Goal: Information Seeking & Learning: Check status

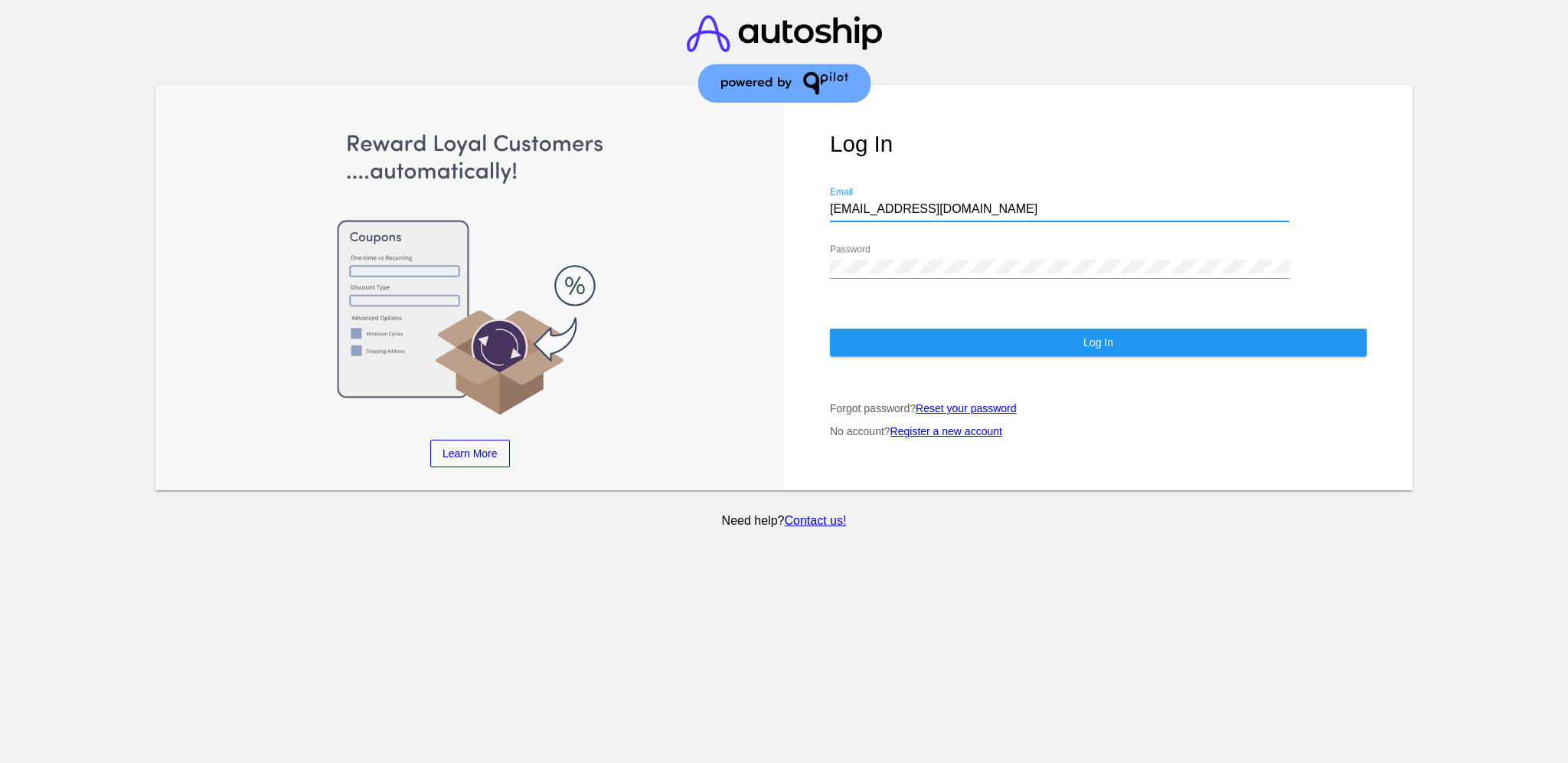
drag, startPoint x: 918, startPoint y: 196, endPoint x: 812, endPoint y: 183, distance: 106.8
click at [812, 183] on div "Log In [EMAIL_ADDRESS][DOMAIN_NAME] Email Password Log In Forgot password? Rese…" at bounding box center [1098, 288] width 629 height 406
paste input "[EMAIL_ADDRESS][DOMAIN_NAME]"
type input "[EMAIL_ADDRESS][DOMAIN_NAME]"
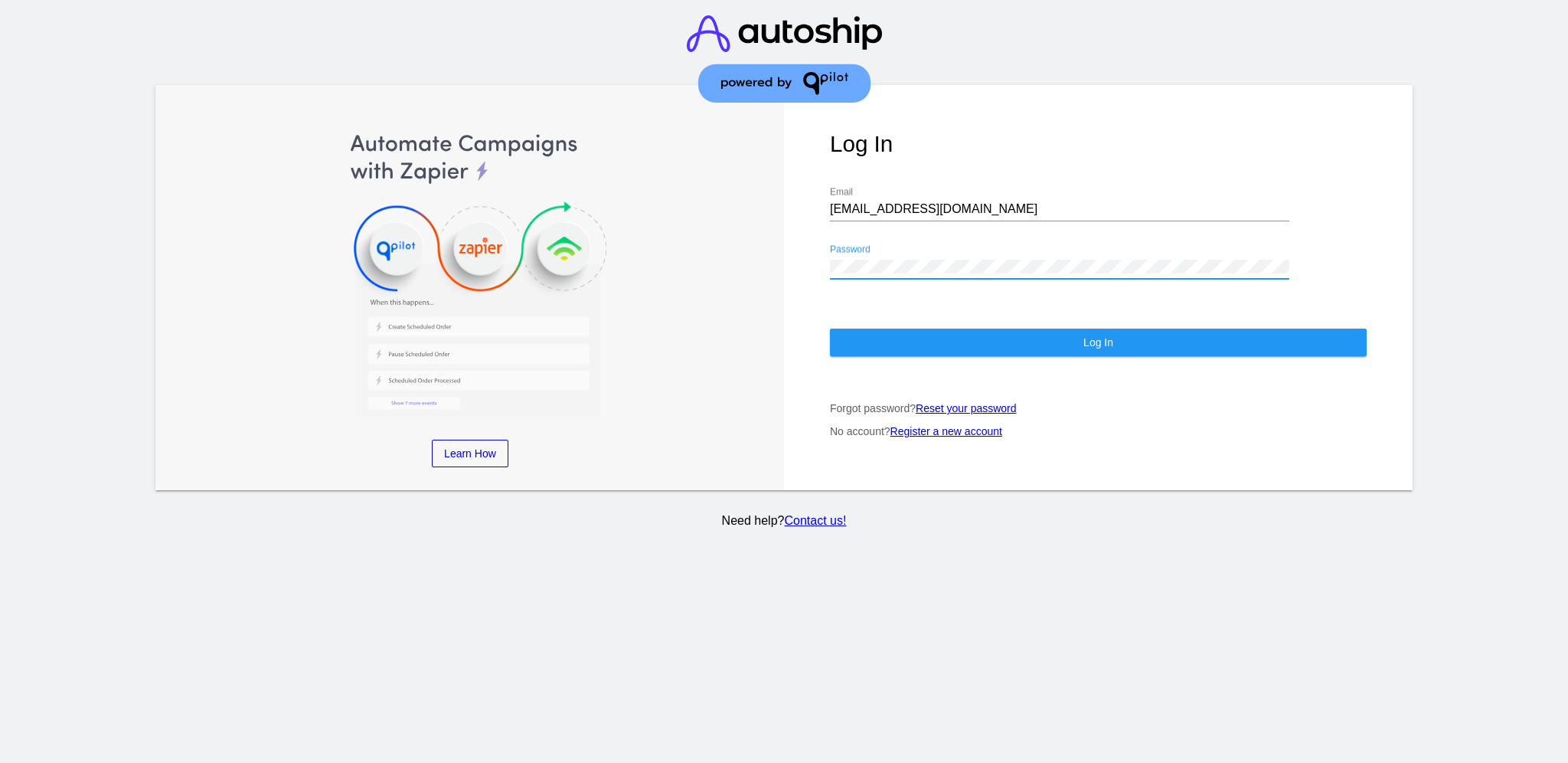
click at [806, 255] on div "Log In [EMAIL_ADDRESS][DOMAIN_NAME] Email Password Log In Forgot password? Rese…" at bounding box center [1098, 288] width 629 height 406
click at [815, 251] on div "Log In [EMAIL_ADDRESS][DOMAIN_NAME] Email Password Log In Forgot password? Rese…" at bounding box center [1098, 288] width 629 height 406
click at [915, 328] on button "Log In" at bounding box center [1098, 342] width 536 height 28
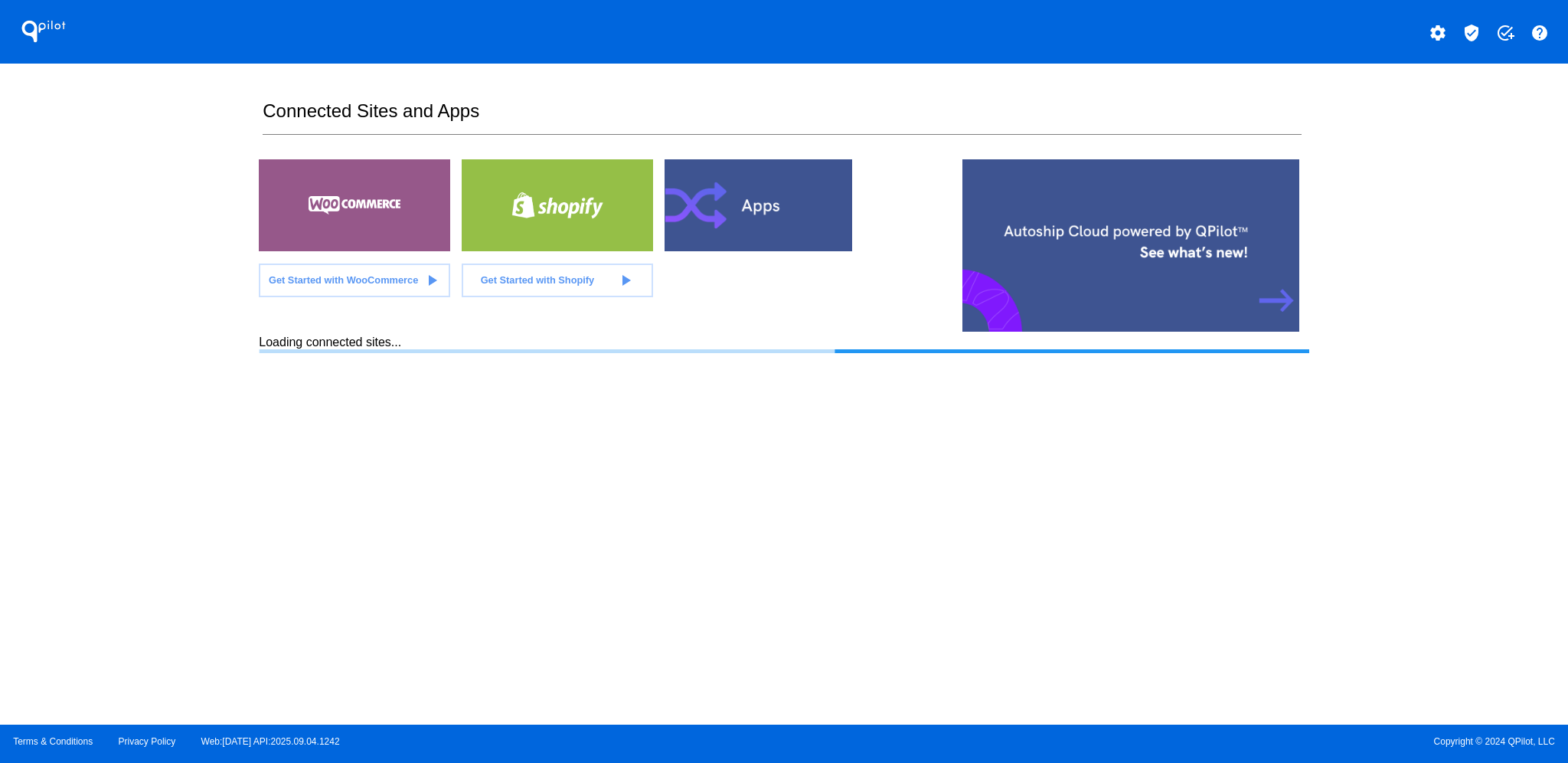
click at [1484, 39] on button "verified_user" at bounding box center [1472, 32] width 31 height 31
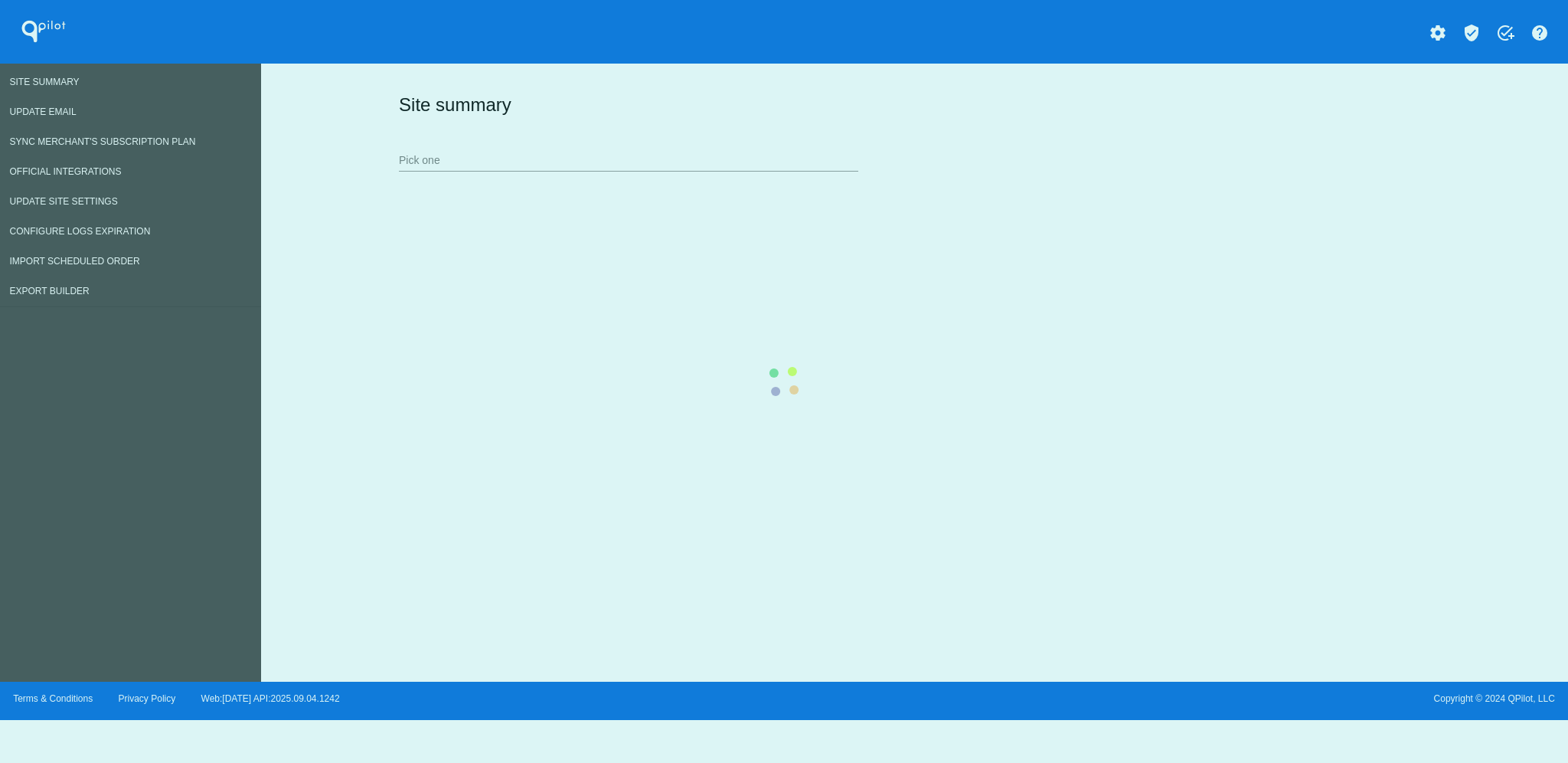
drag, startPoint x: 1484, startPoint y: 39, endPoint x: 927, endPoint y: 101, distance: 560.4
click at [927, 101] on div "Site summary Pick one" at bounding box center [912, 131] width 1033 height 106
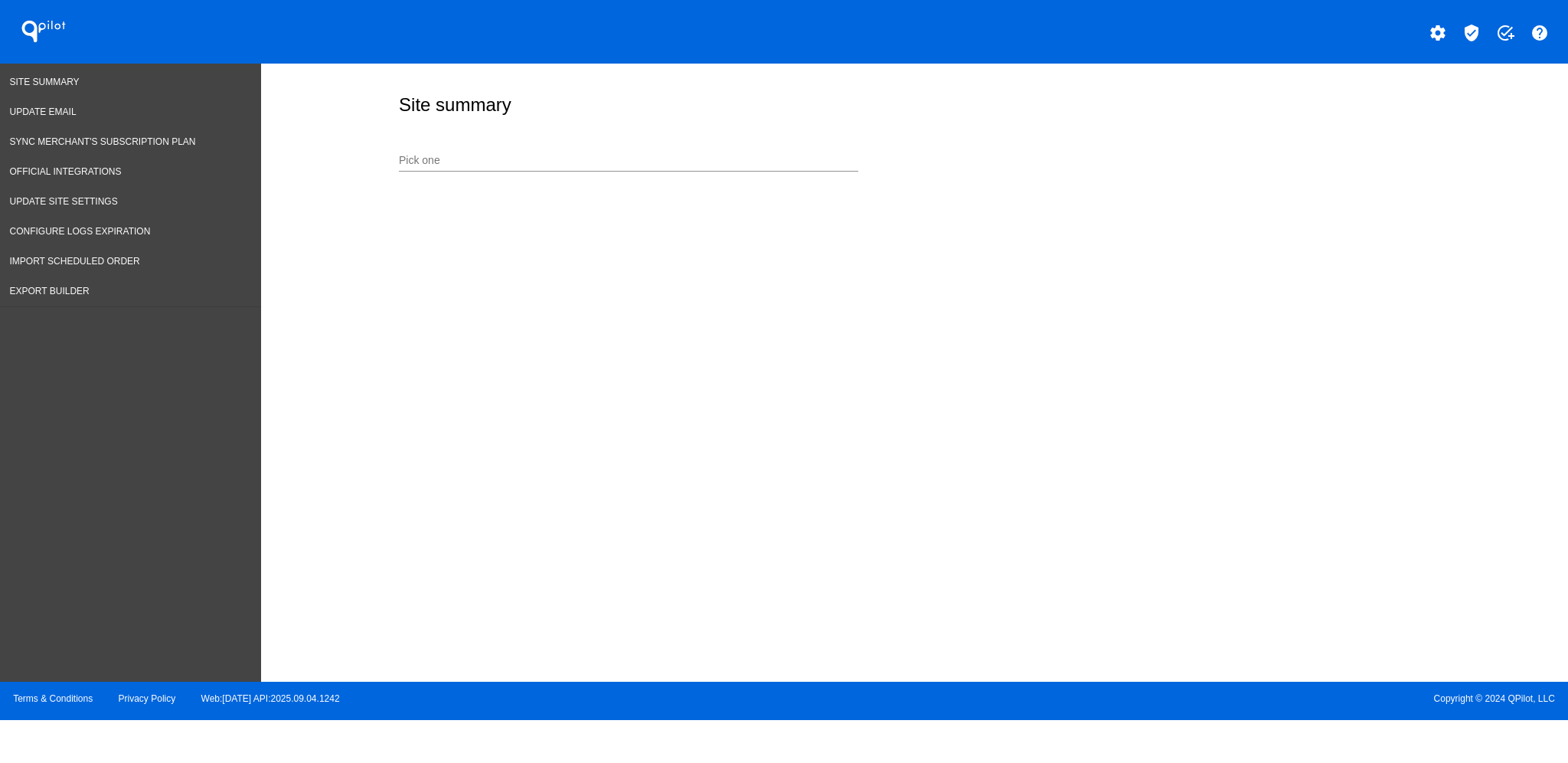
drag, startPoint x: 512, startPoint y: 159, endPoint x: 460, endPoint y: 157, distance: 52.0
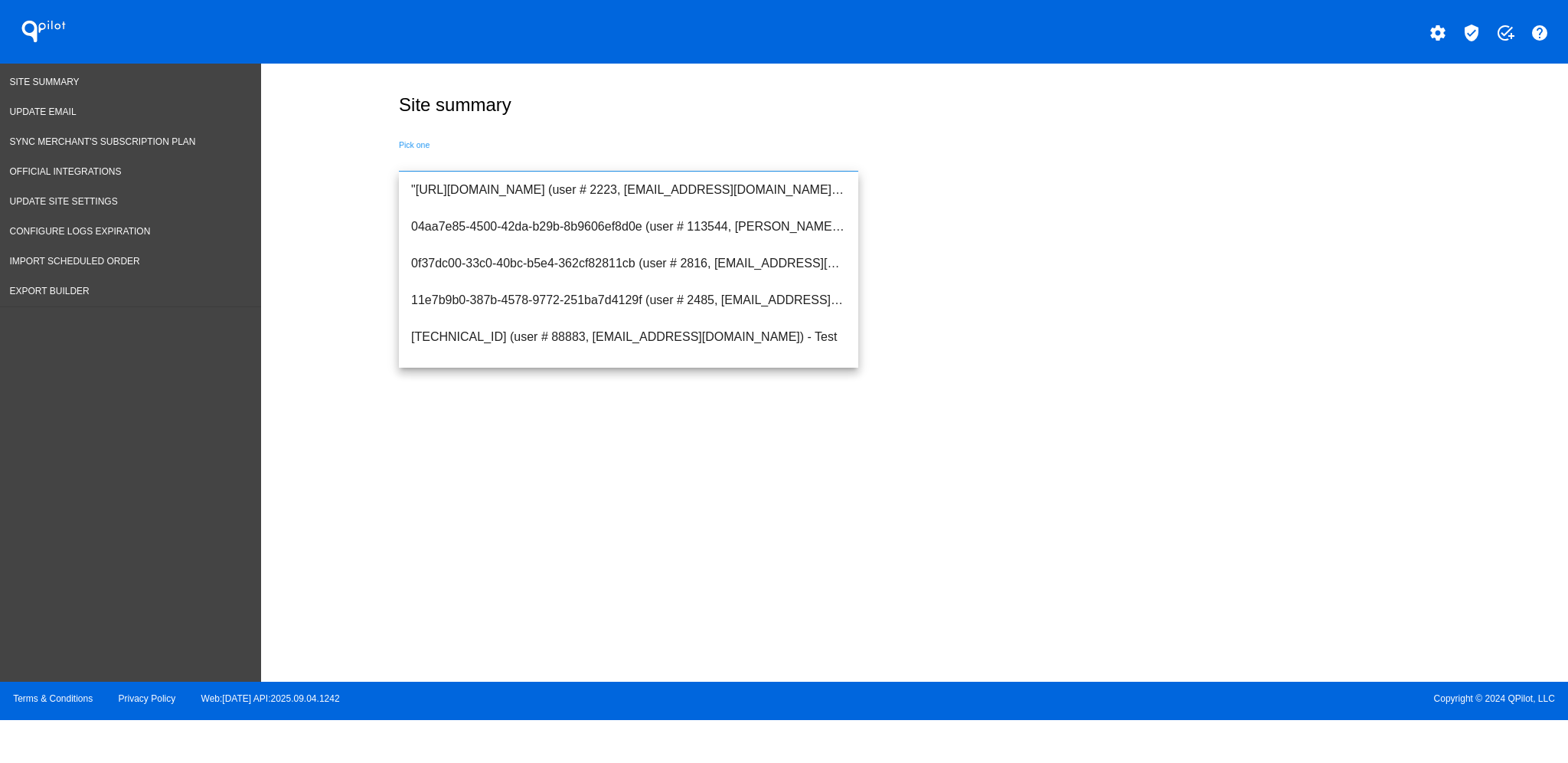
paste input "[URL][DOMAIN_NAME]"
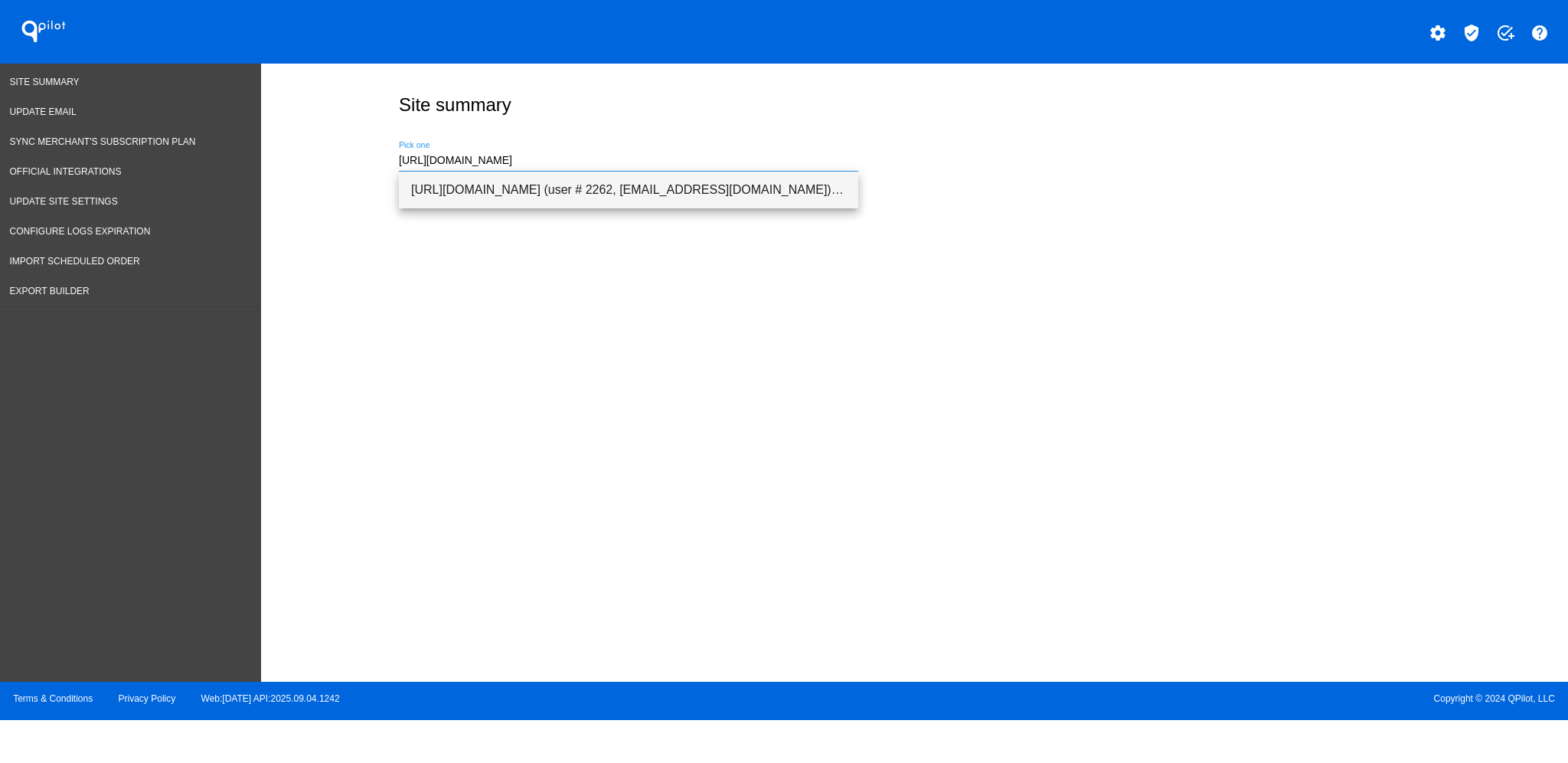
click at [723, 194] on span "[URL][DOMAIN_NAME] (user # 2262, [EMAIL_ADDRESS][DOMAIN_NAME]) - Test" at bounding box center [628, 190] width 435 height 36
type input "[URL][DOMAIN_NAME] (user # 2262, [EMAIL_ADDRESS][DOMAIN_NAME]) - Test"
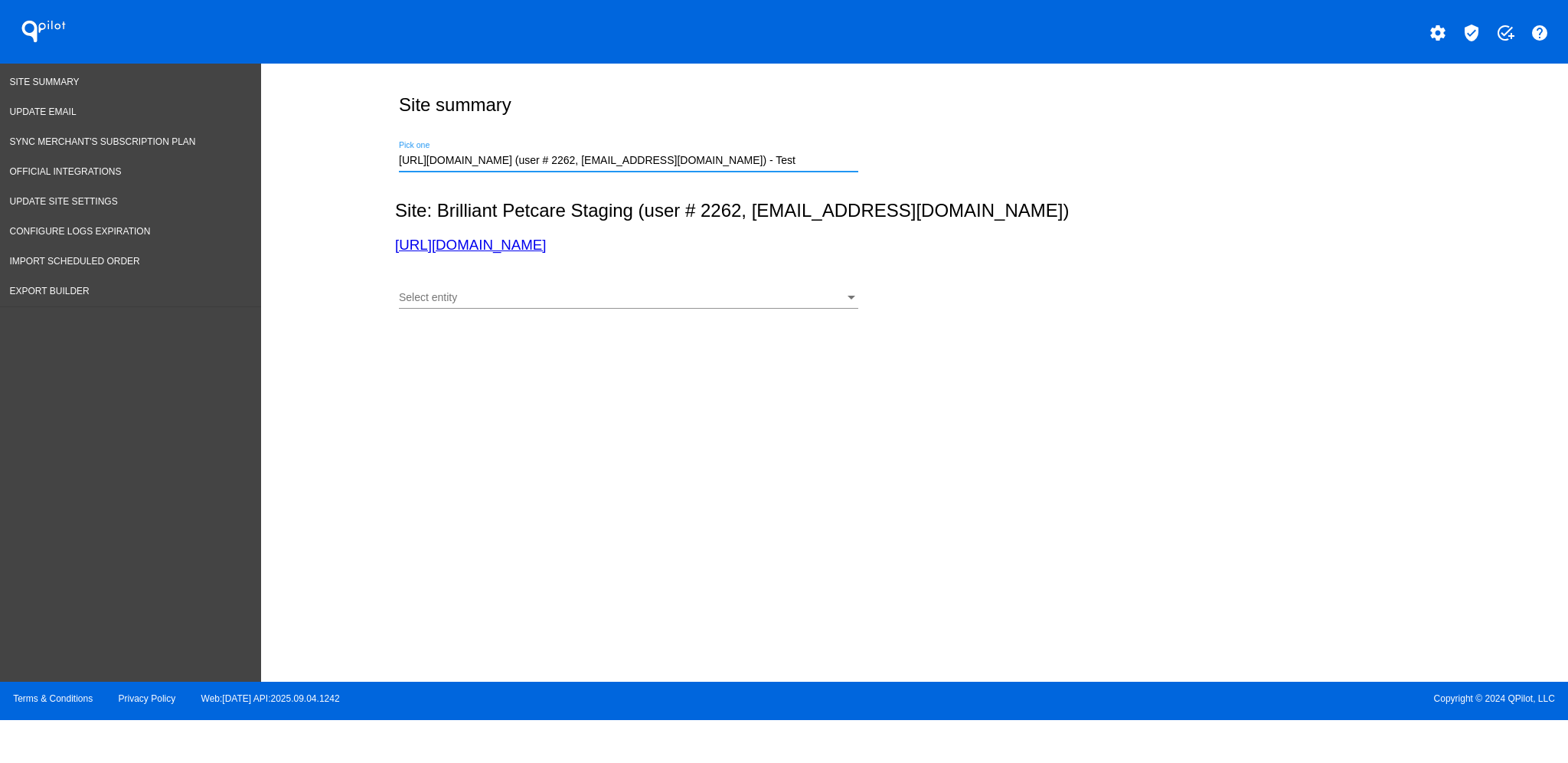
scroll to position [0, 52]
click at [692, 293] on div "Select entity" at bounding box center [622, 298] width 445 height 12
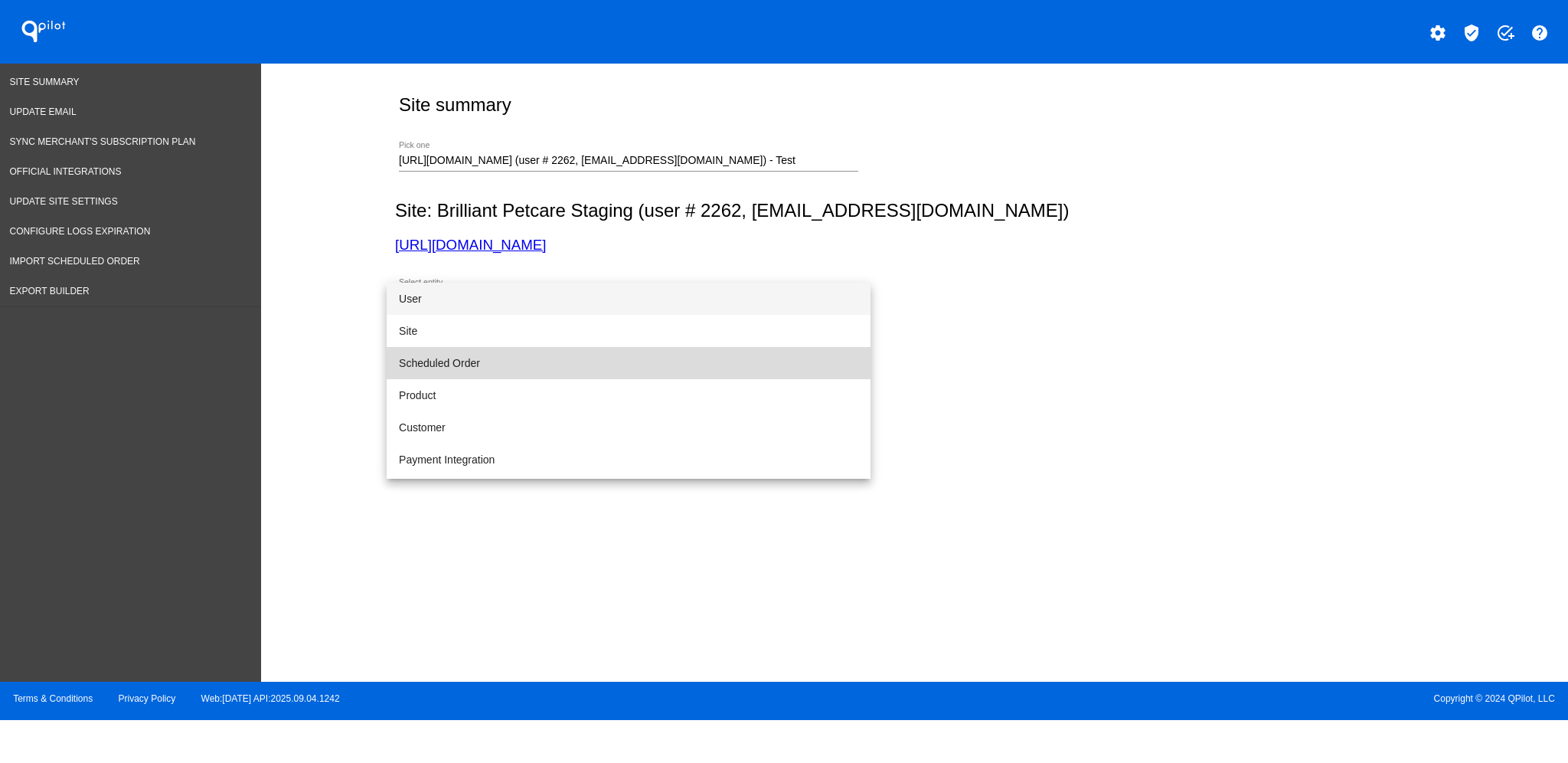
click at [660, 368] on span "Scheduled Order" at bounding box center [629, 363] width 460 height 33
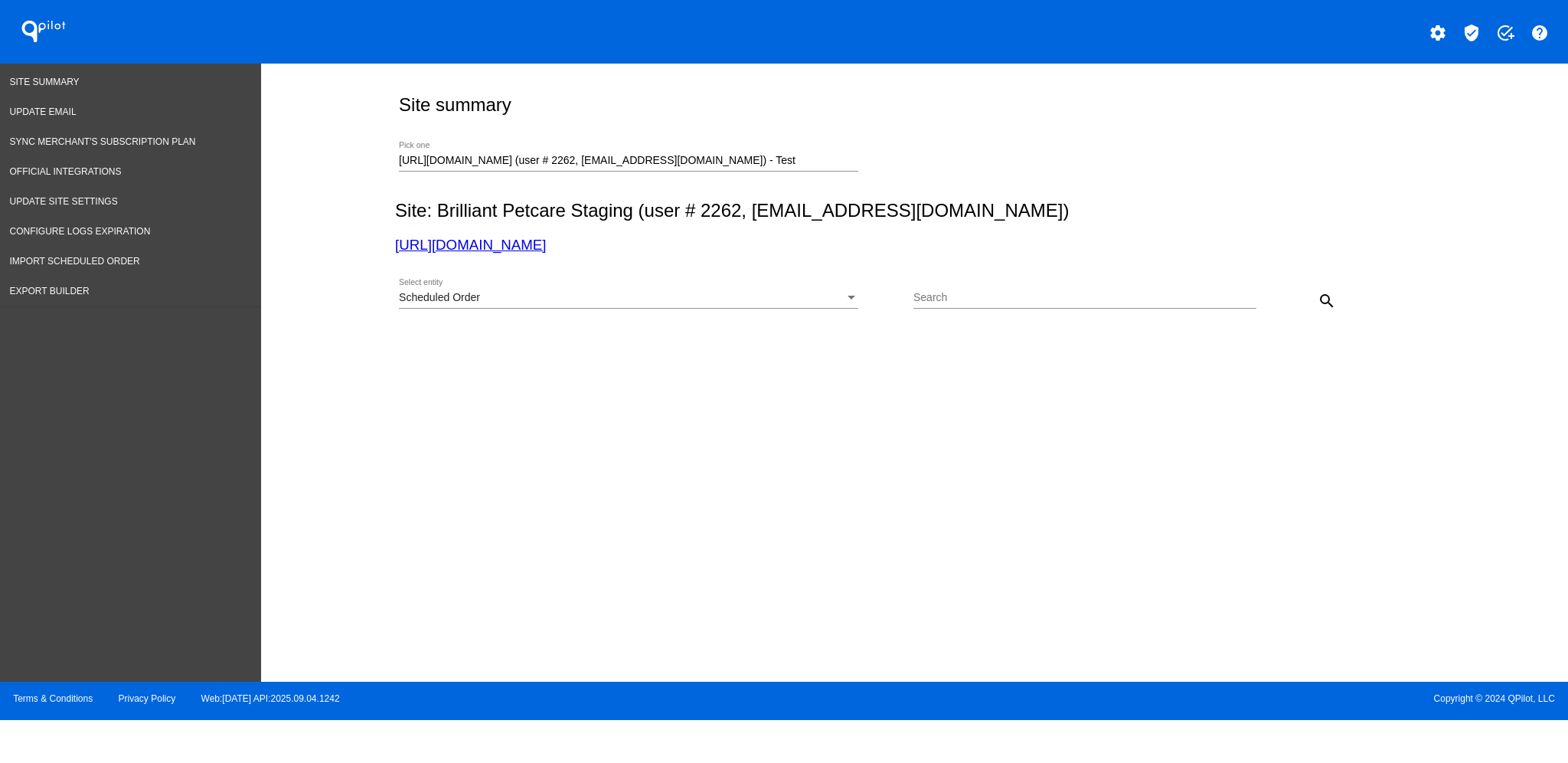
drag, startPoint x: 974, startPoint y: 312, endPoint x: 905, endPoint y: 301, distance: 69.9
drag, startPoint x: 905, startPoint y: 301, endPoint x: 938, endPoint y: 274, distance: 42.6
drag, startPoint x: 938, startPoint y: 274, endPoint x: 932, endPoint y: 294, distance: 20.9
click at [932, 294] on input "Search" at bounding box center [1084, 298] width 343 height 12
paste input "1031271"
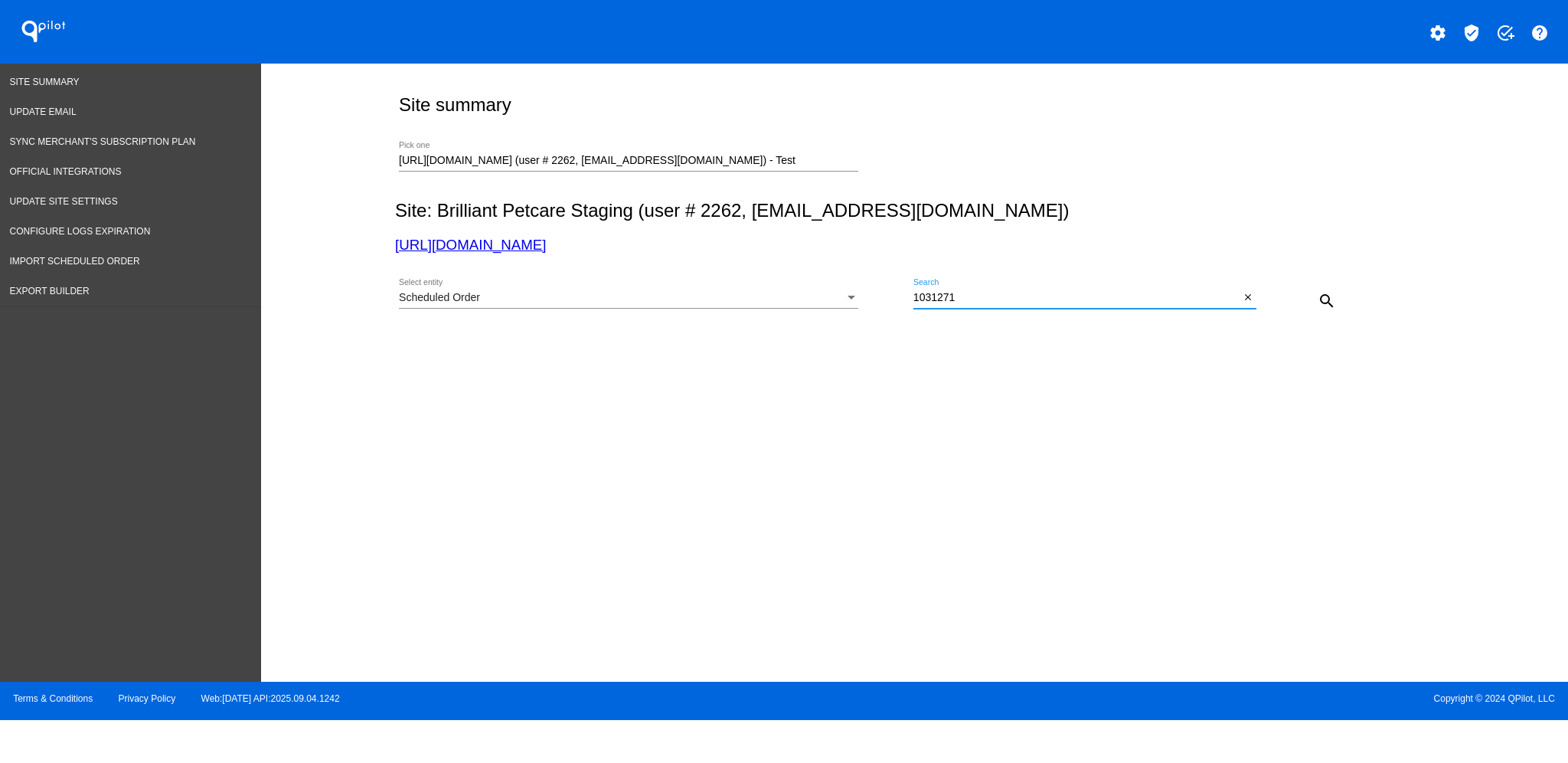
type input "1031271"
click at [1327, 300] on mat-icon "search" at bounding box center [1326, 300] width 18 height 18
drag, startPoint x: 400, startPoint y: 157, endPoint x: 1148, endPoint y: 181, distance: 748.4
click at [1148, 181] on div "[URL][DOMAIN_NAME] (user # 2262, [EMAIL_ADDRESS][DOMAIN_NAME]) - Test Pick one" at bounding box center [912, 157] width 1033 height 55
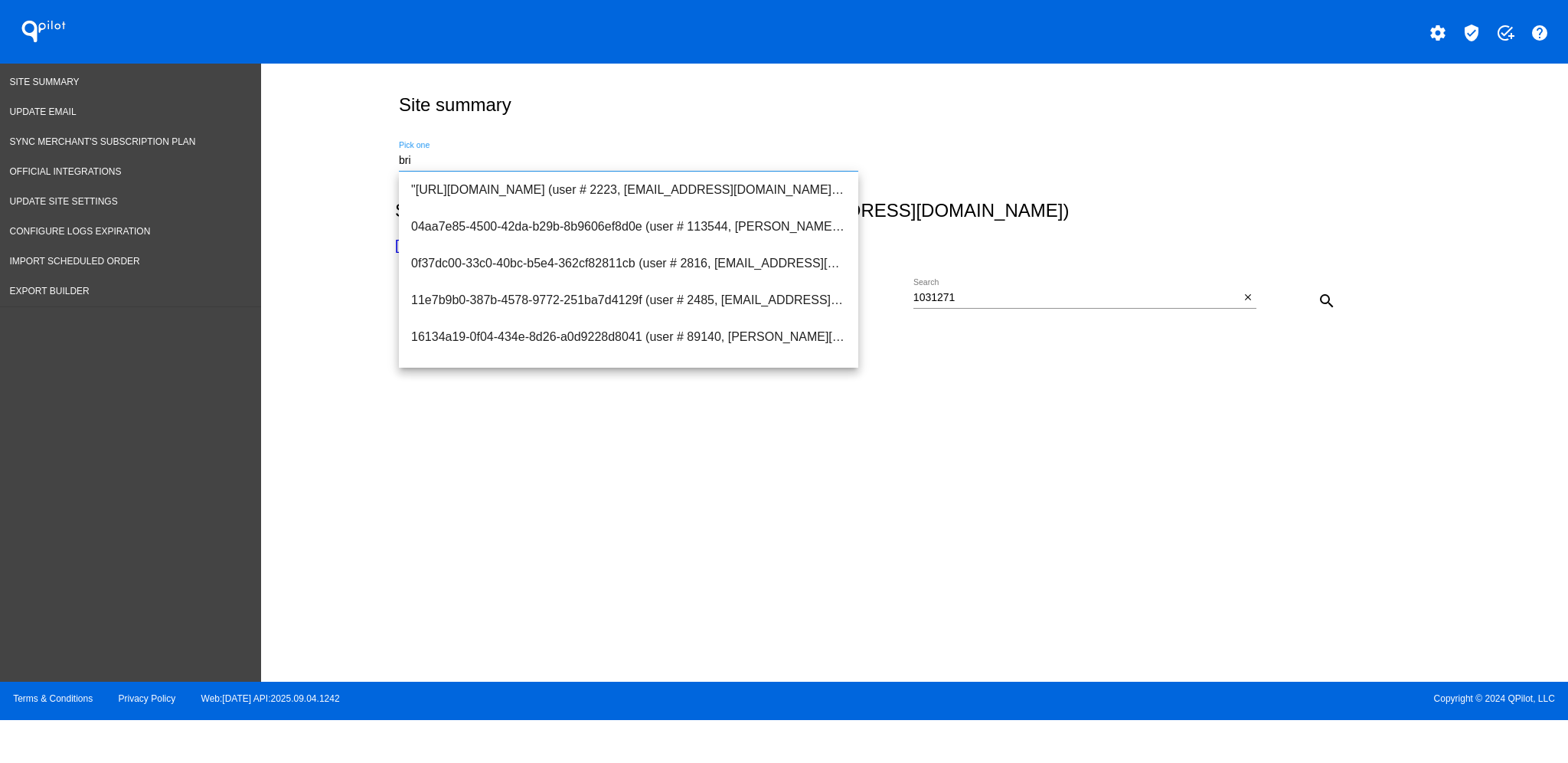
scroll to position [0, 0]
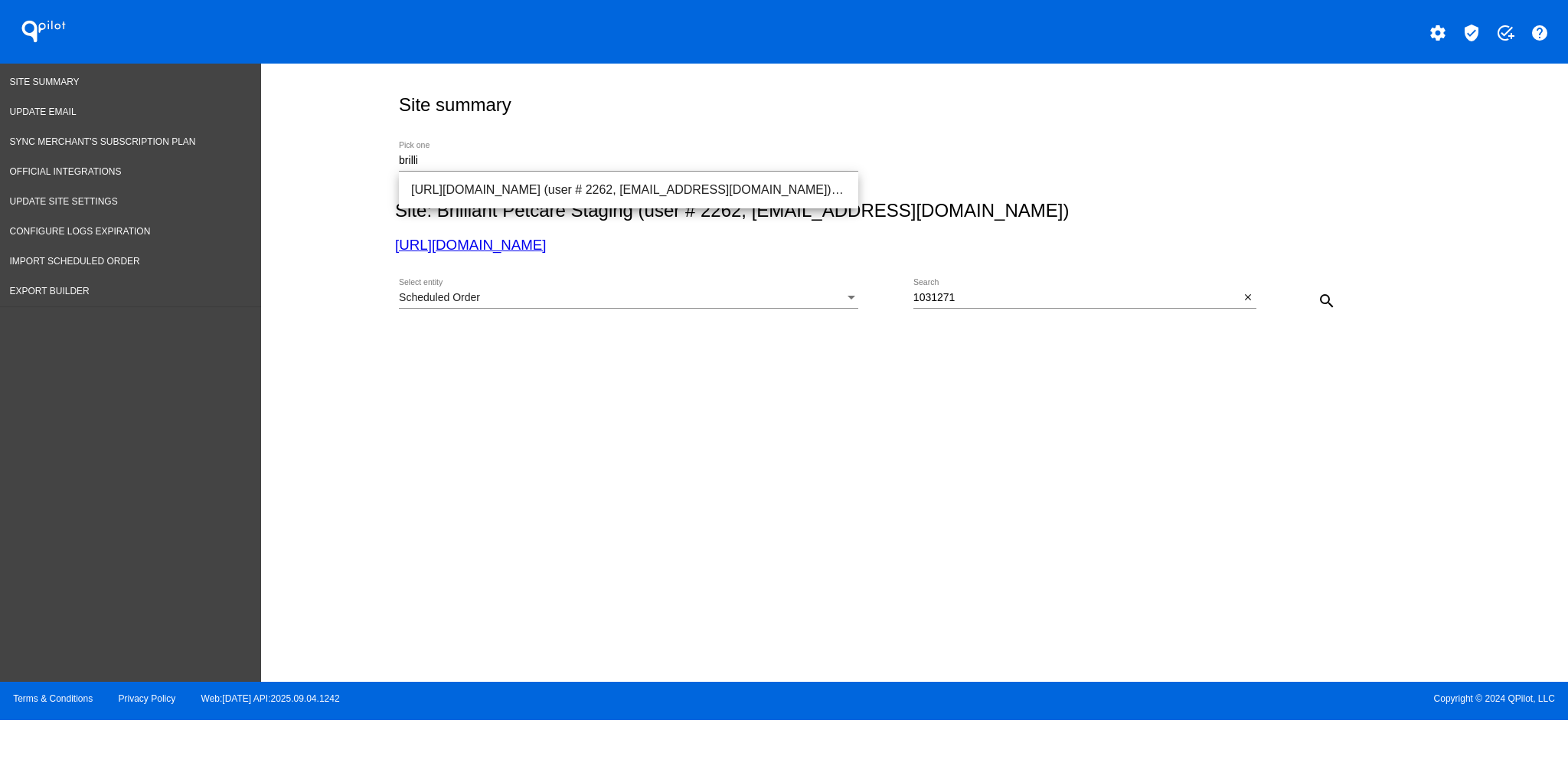
click at [728, 169] on div "brilli Pick one" at bounding box center [629, 156] width 460 height 30
click at [725, 195] on span "[URL][DOMAIN_NAME] (user # 2262, [EMAIL_ADDRESS][DOMAIN_NAME]) - Production" at bounding box center [628, 190] width 435 height 36
type input "[URL][DOMAIN_NAME] (user # 2262, [EMAIL_ADDRESS][DOMAIN_NAME]) - Production"
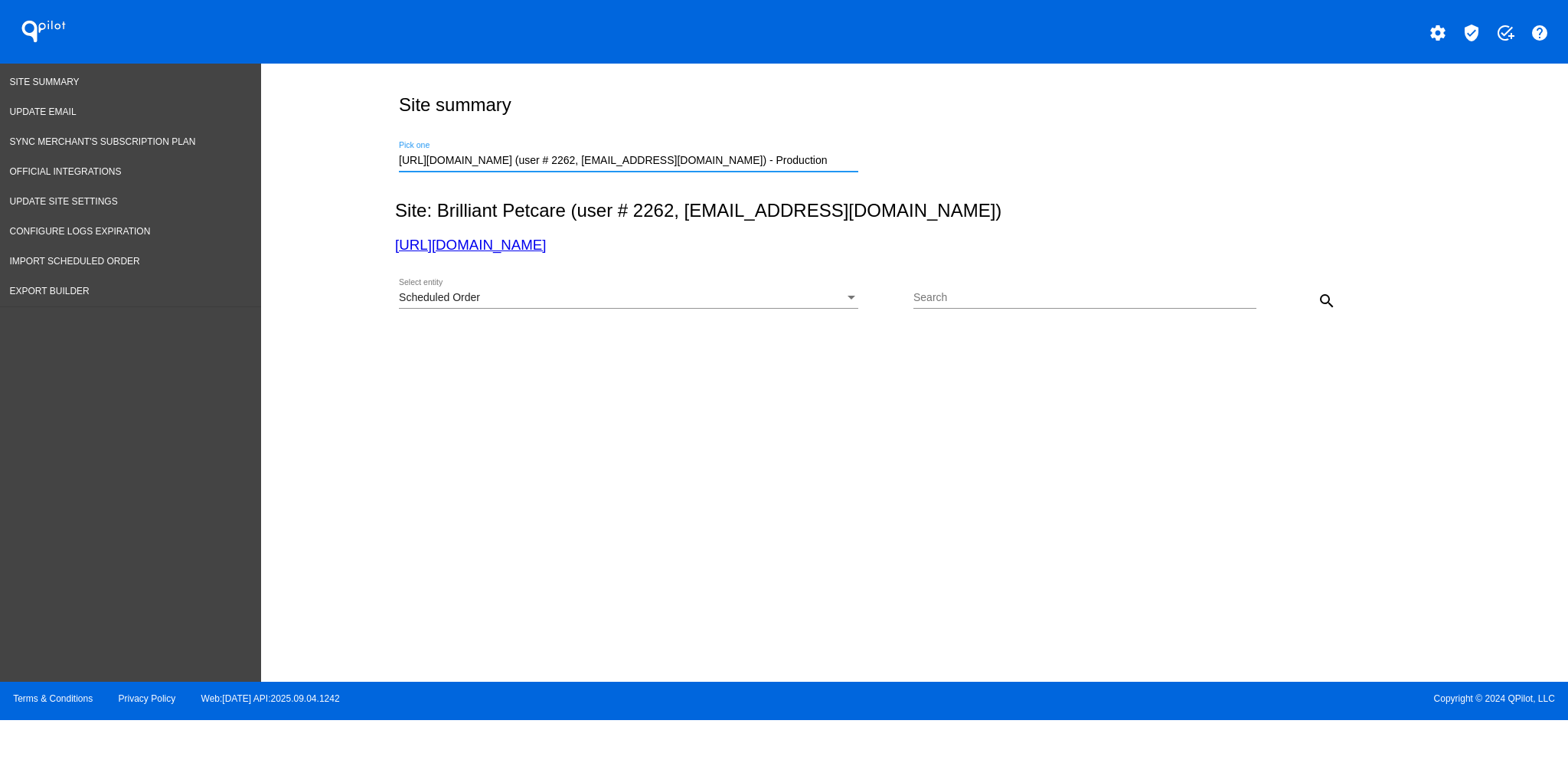
click at [977, 310] on div "Search" at bounding box center [1084, 299] width 343 height 43
click at [986, 304] on input "Search" at bounding box center [1084, 298] width 343 height 12
paste input "1031271"
click at [1326, 295] on mat-icon "search" at bounding box center [1326, 300] width 18 height 18
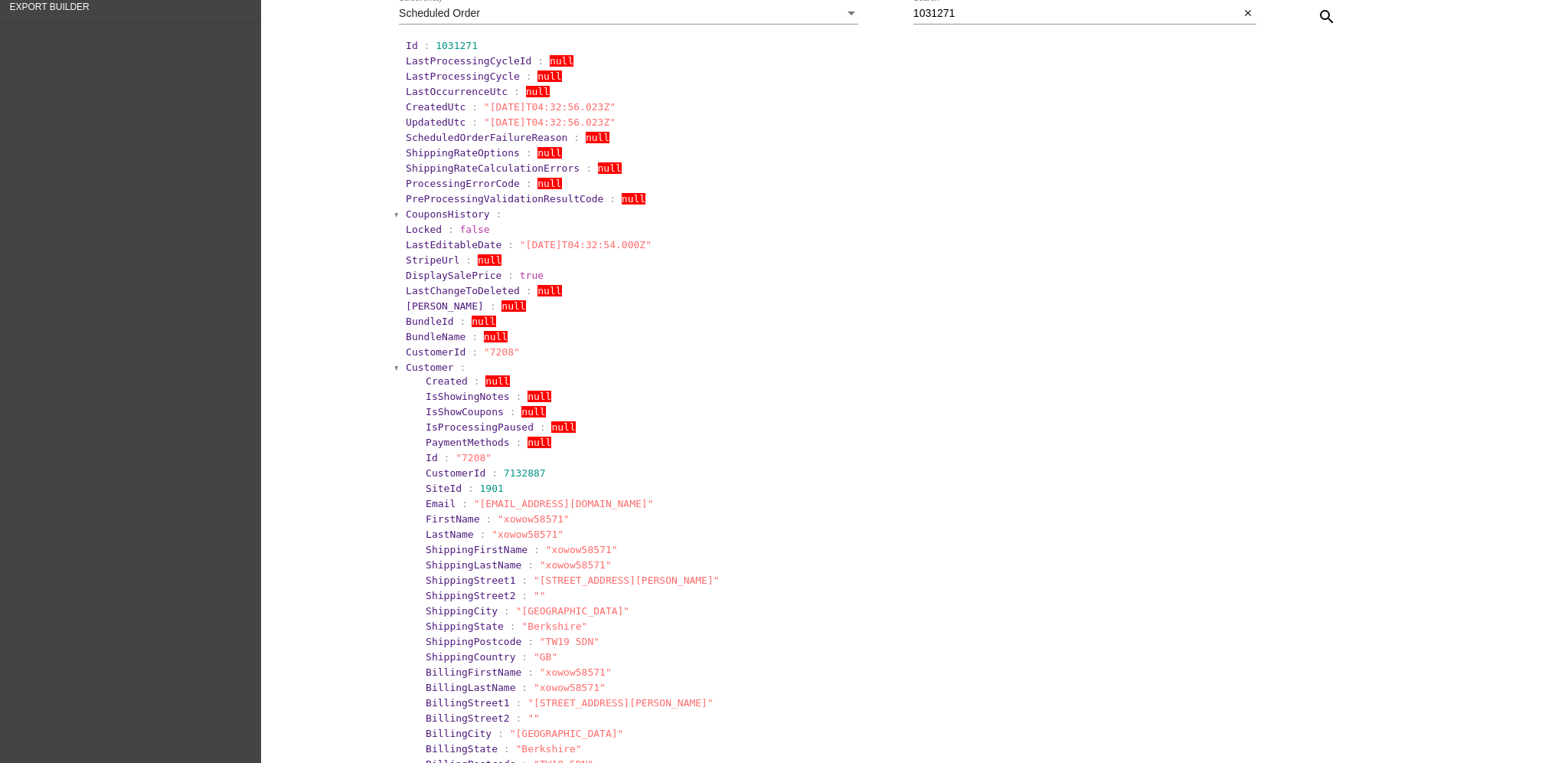
scroll to position [408, 0]
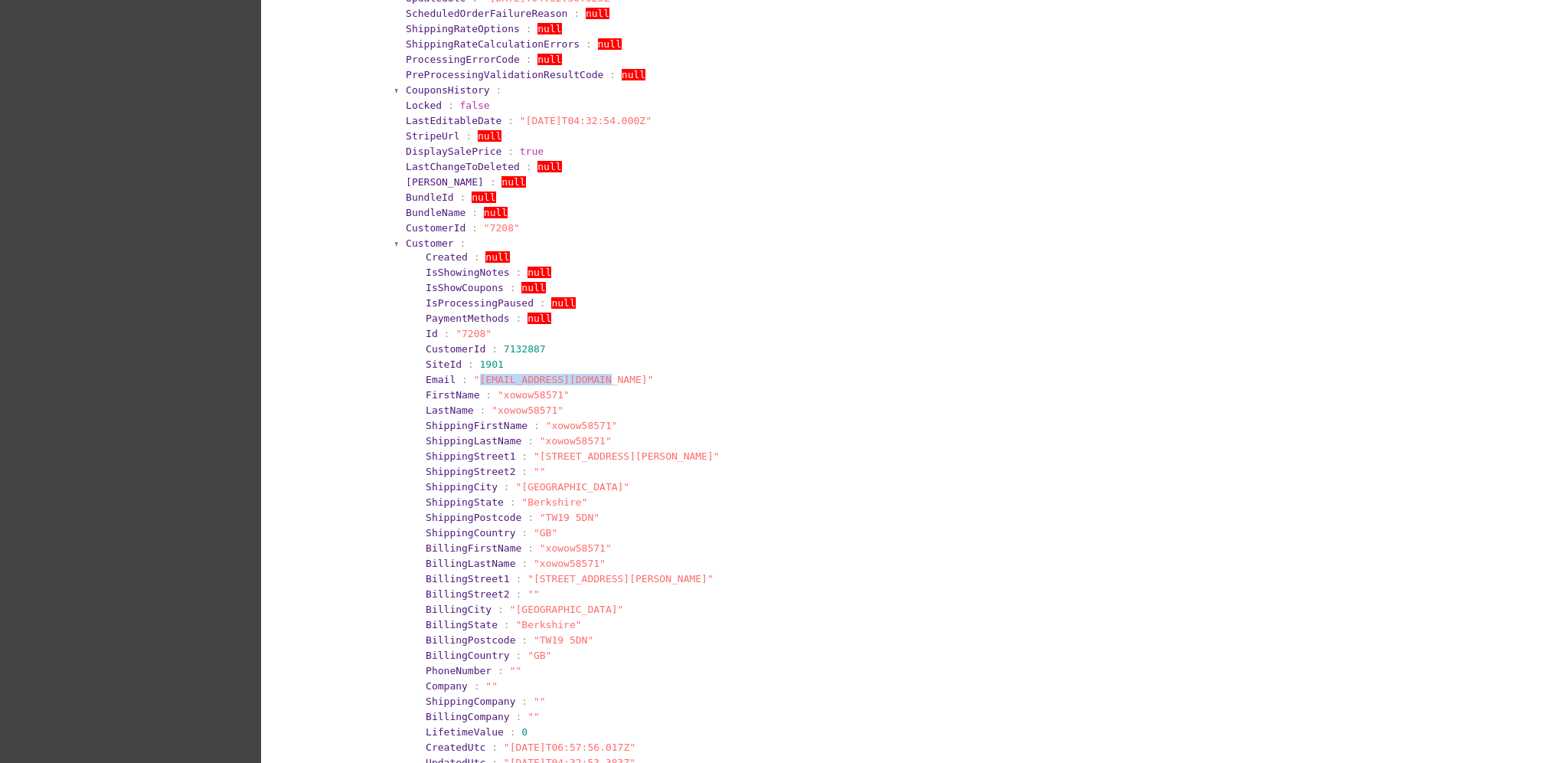
drag, startPoint x: 463, startPoint y: 381, endPoint x: 586, endPoint y: 373, distance: 123.3
click at [586, 373] on span ""[EMAIL_ADDRESS][DOMAIN_NAME]"" at bounding box center [564, 379] width 180 height 12
copy span "[EMAIL_ADDRESS][DOMAIN_NAME]"
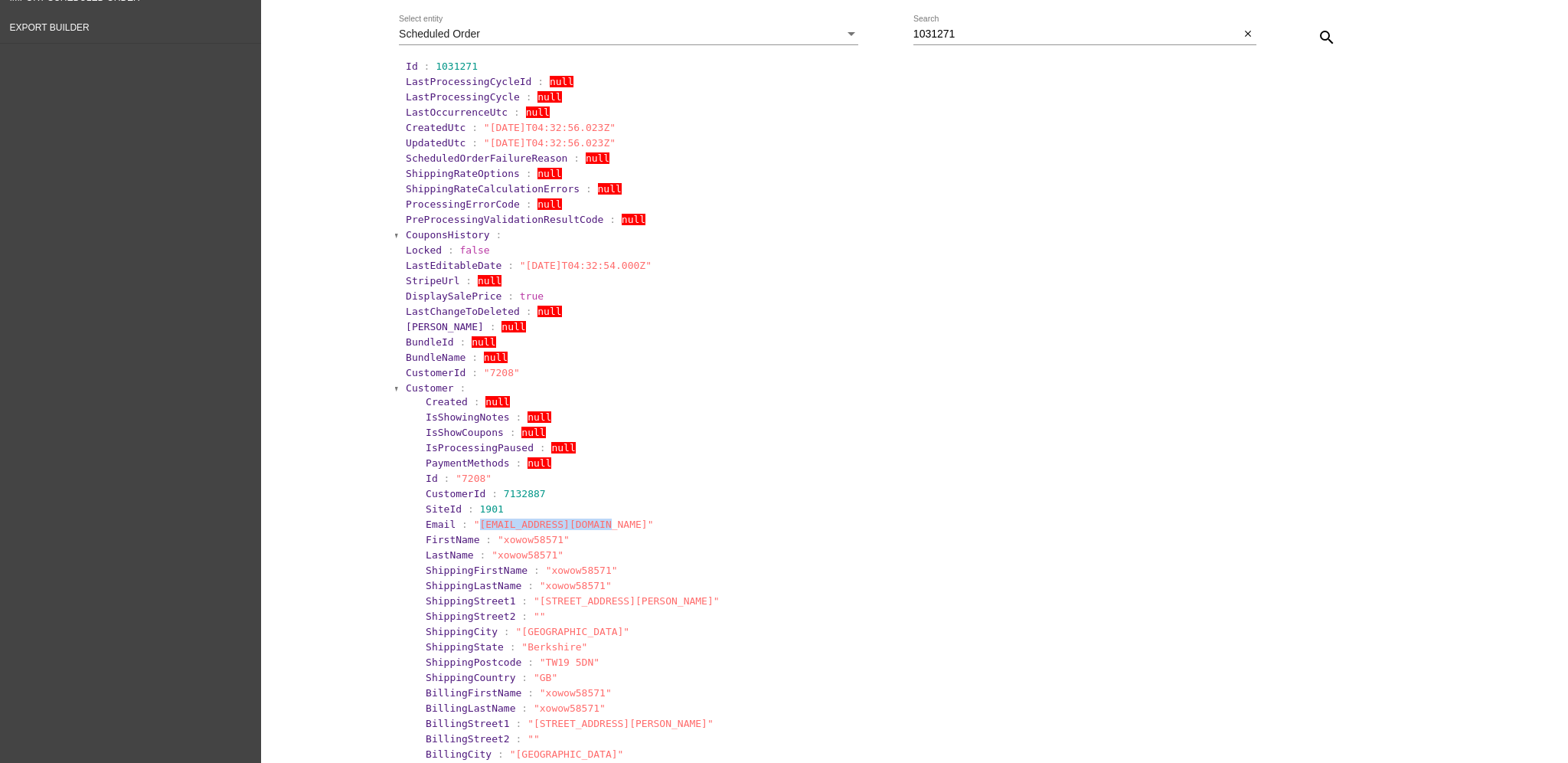
scroll to position [102, 0]
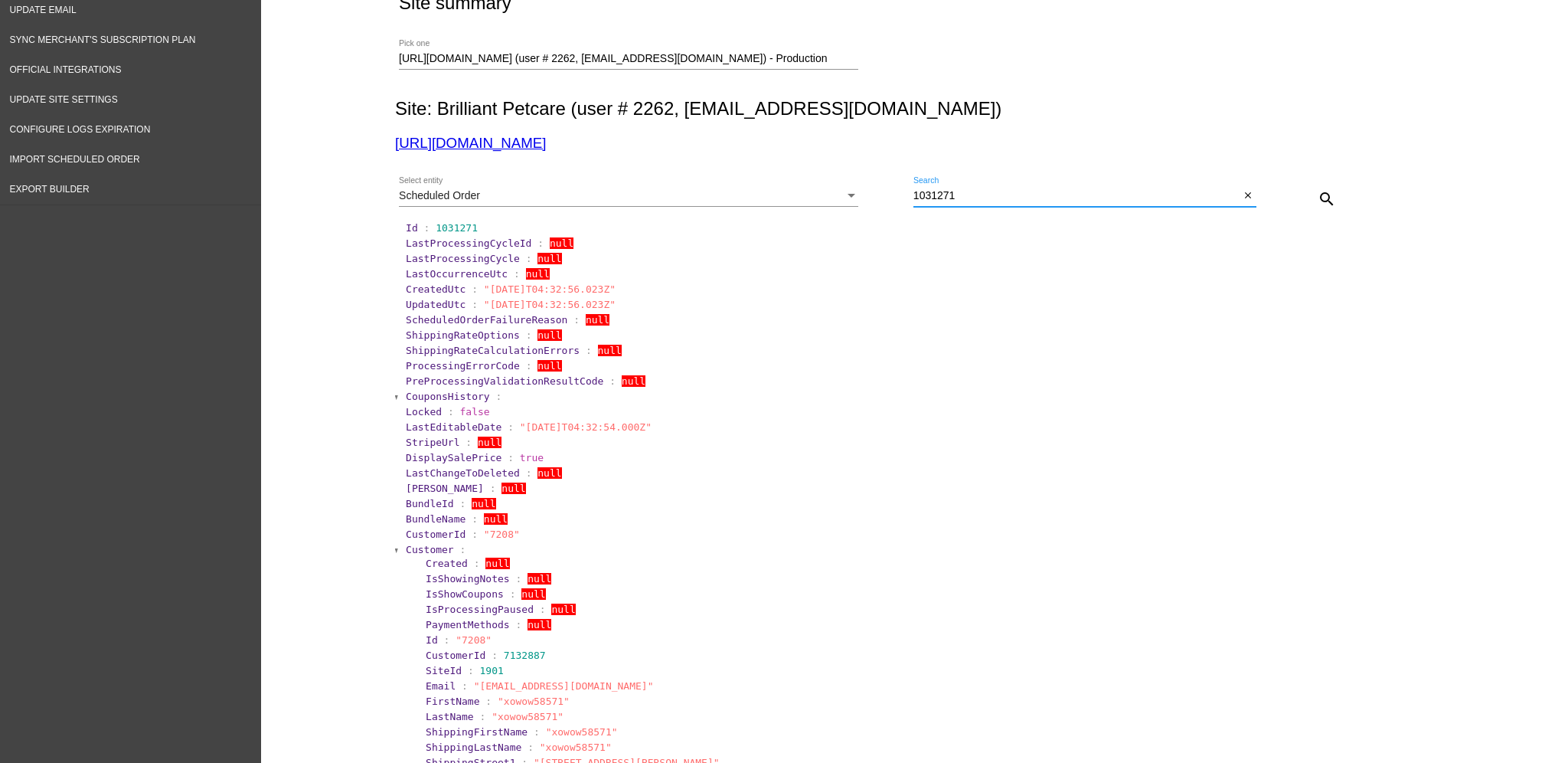
drag, startPoint x: 1006, startPoint y: 196, endPoint x: 900, endPoint y: 185, distance: 106.6
click at [900, 185] on div "Scheduled Order Select entity 1031271 Search close search" at bounding box center [912, 193] width 1033 height 55
paste input "[EMAIL_ADDRESS][DOMAIN_NAME]"
type input "[EMAIL_ADDRESS][DOMAIN_NAME]"
click at [1318, 195] on mat-icon "search" at bounding box center [1326, 199] width 18 height 18
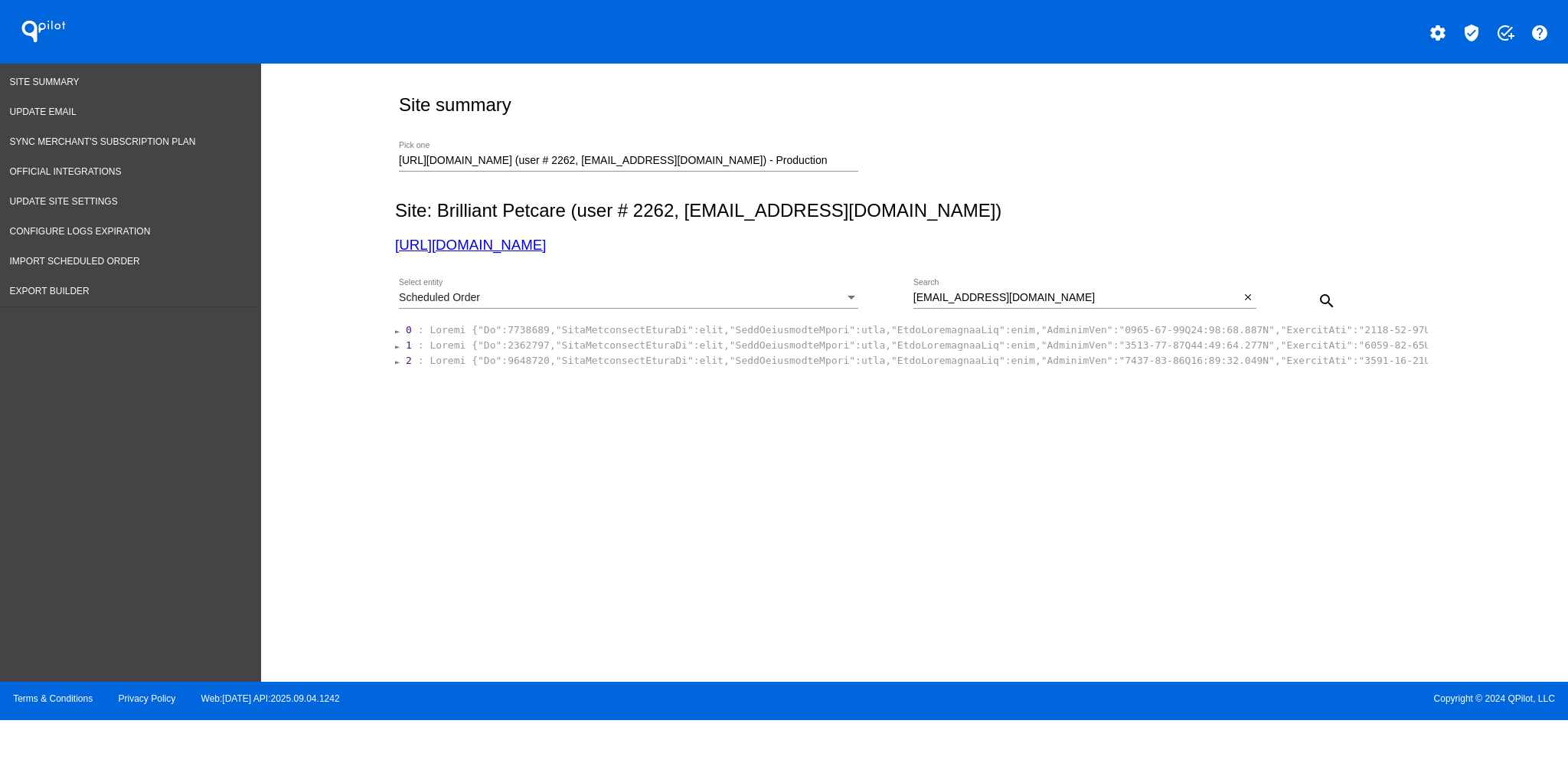
scroll to position [0, 0]
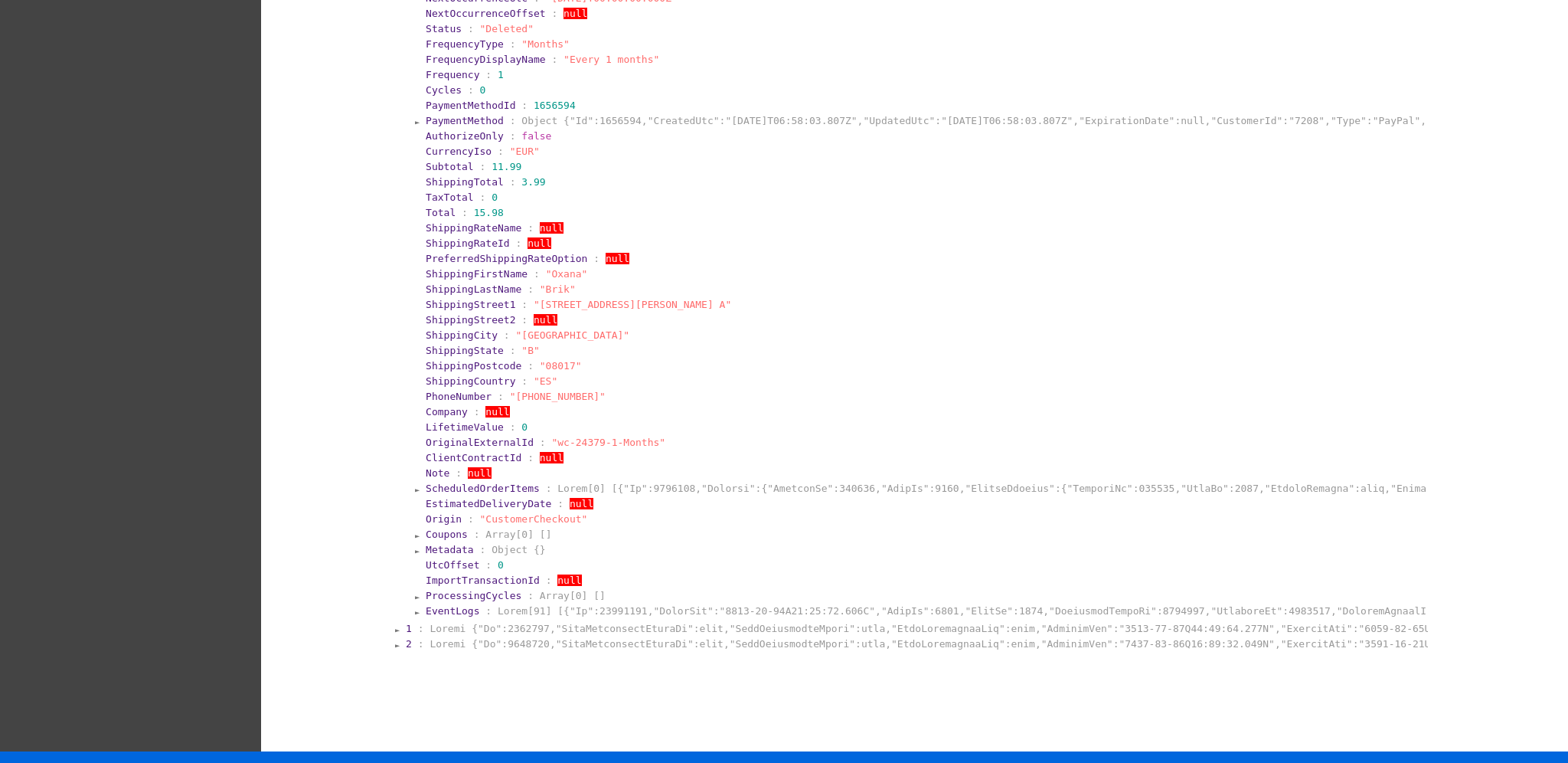
scroll to position [752, 0]
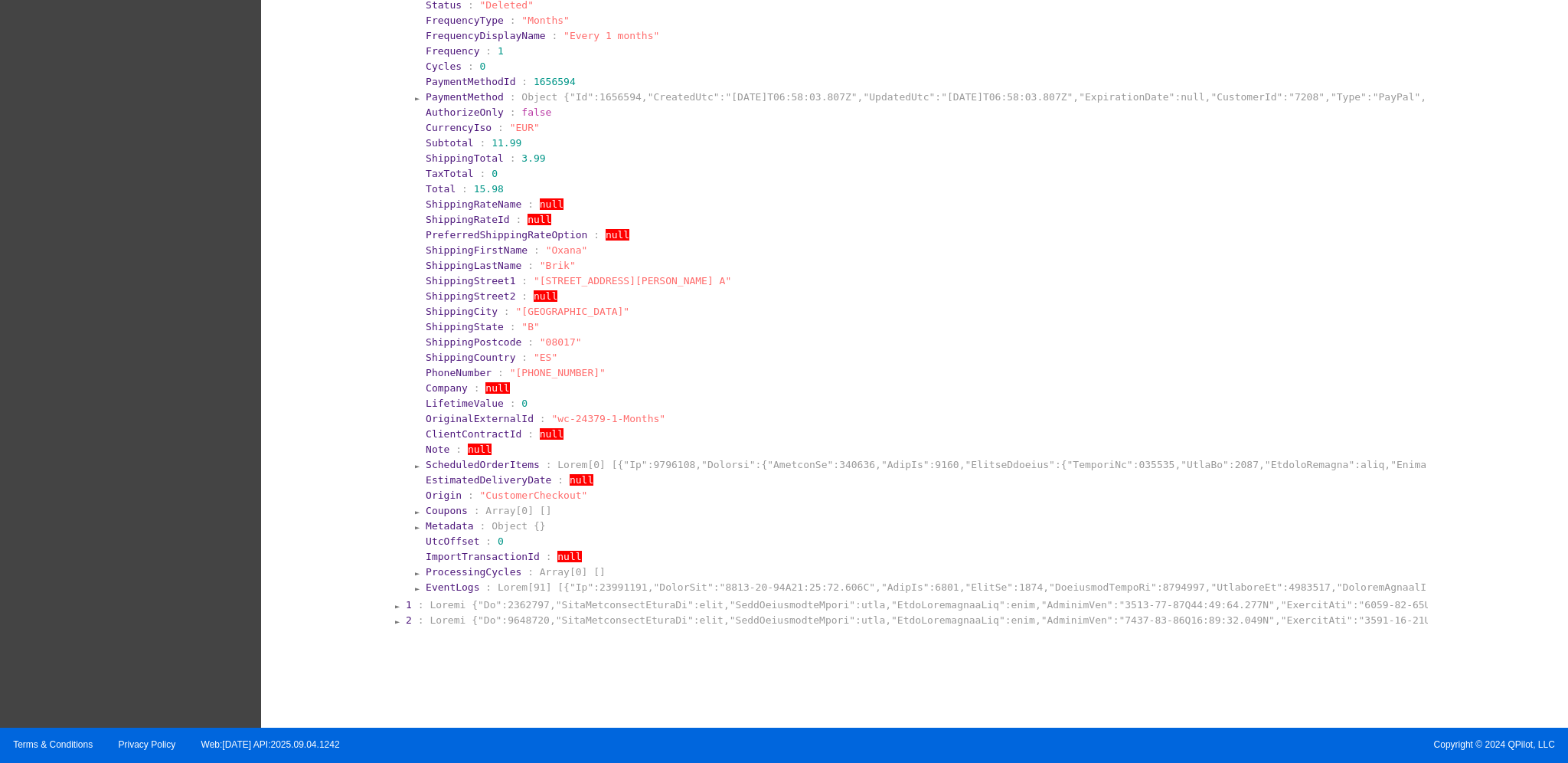
click at [510, 474] on span "EstimatedDeliveryDate" at bounding box center [488, 480] width 126 height 12
click at [510, 461] on span "ScheduledOrderItems" at bounding box center [483, 465] width 114 height 12
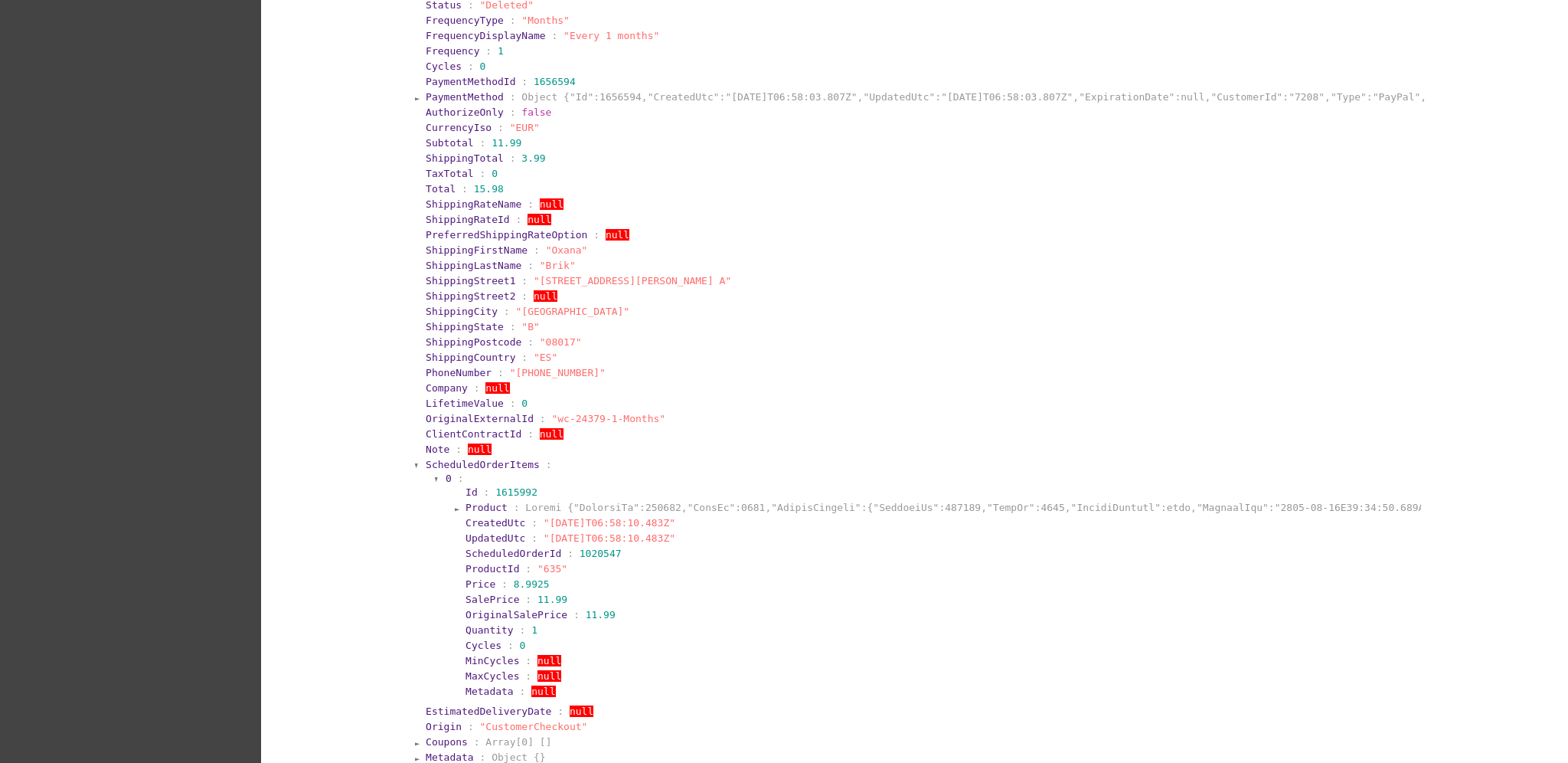
click at [483, 508] on span "Product" at bounding box center [487, 508] width 42 height 12
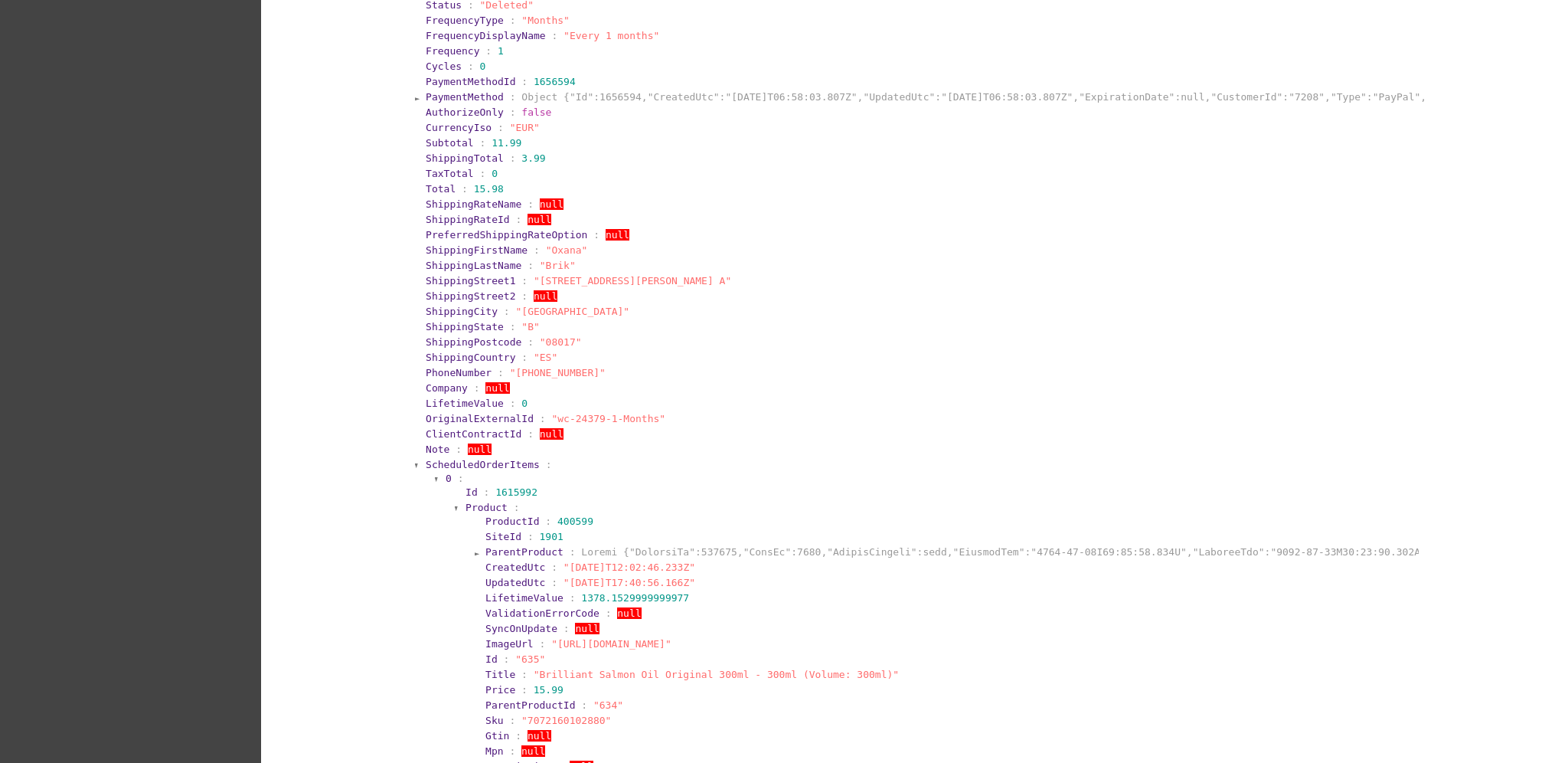
click at [476, 459] on span "ScheduledOrderItems" at bounding box center [483, 465] width 114 height 12
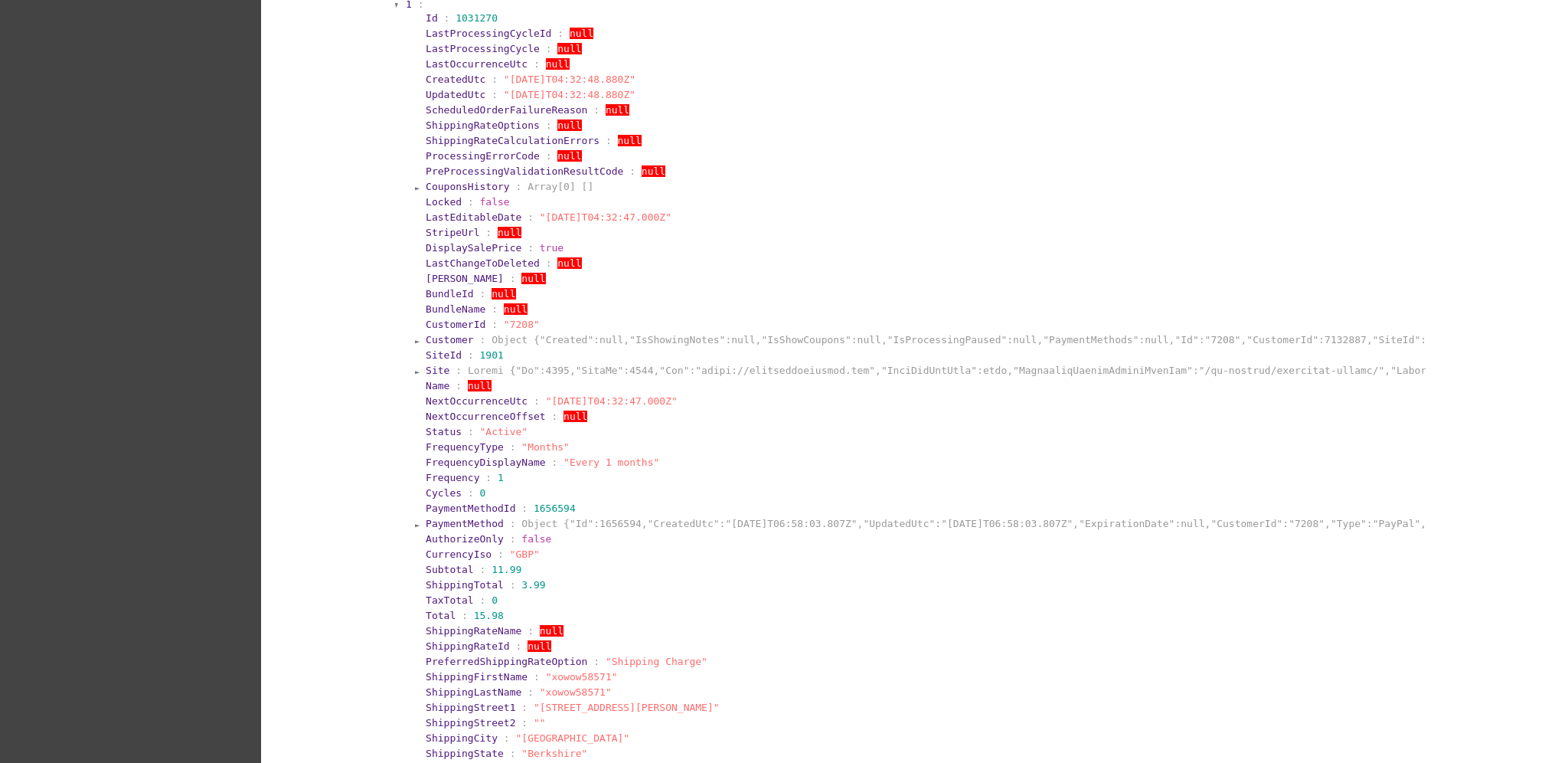
scroll to position [1251, 0]
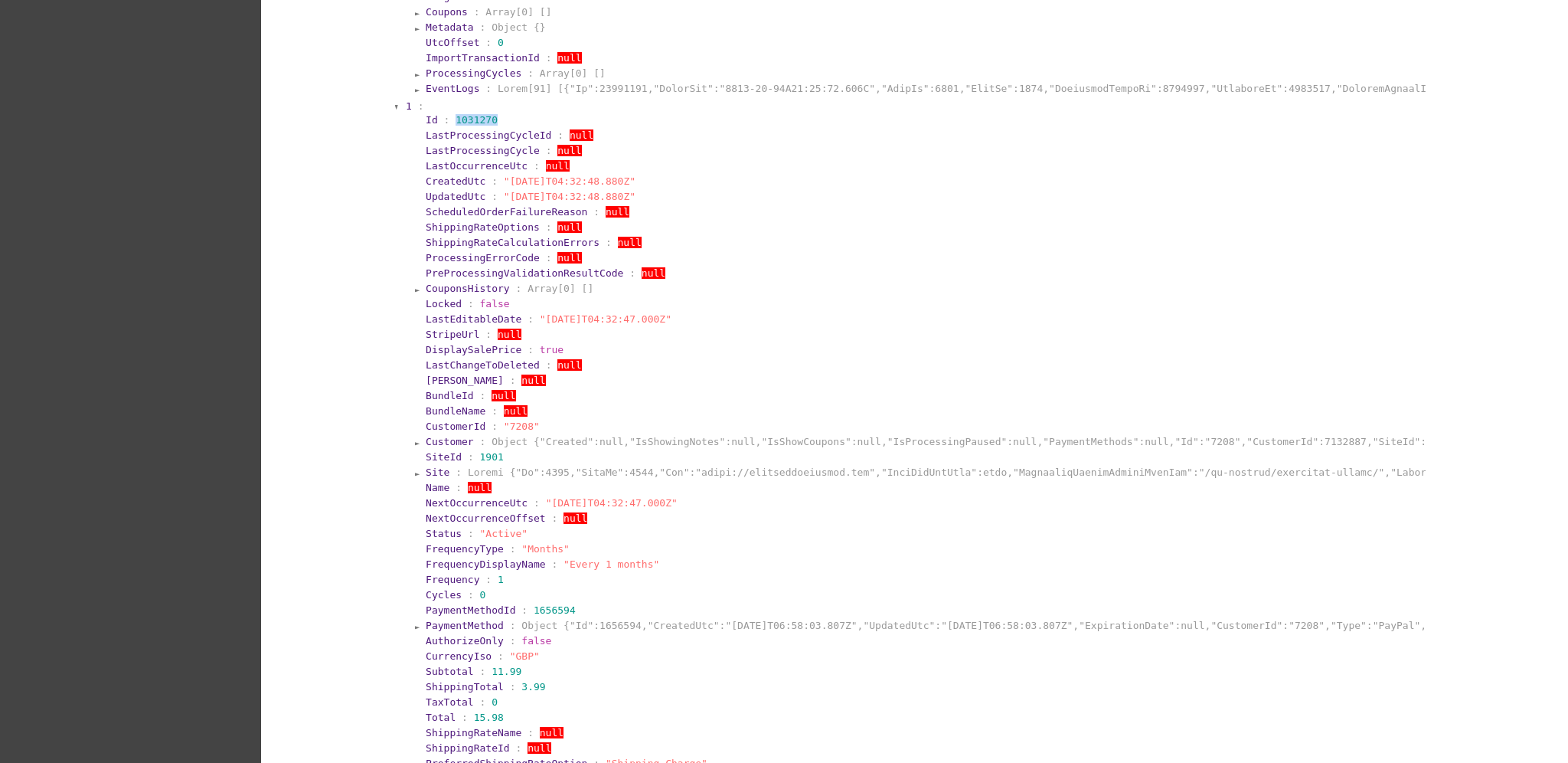
drag, startPoint x: 495, startPoint y: 122, endPoint x: 445, endPoint y: 120, distance: 50.0
click at [445, 120] on section "Id : 1031270" at bounding box center [925, 120] width 998 height 12
copy span "1031270"
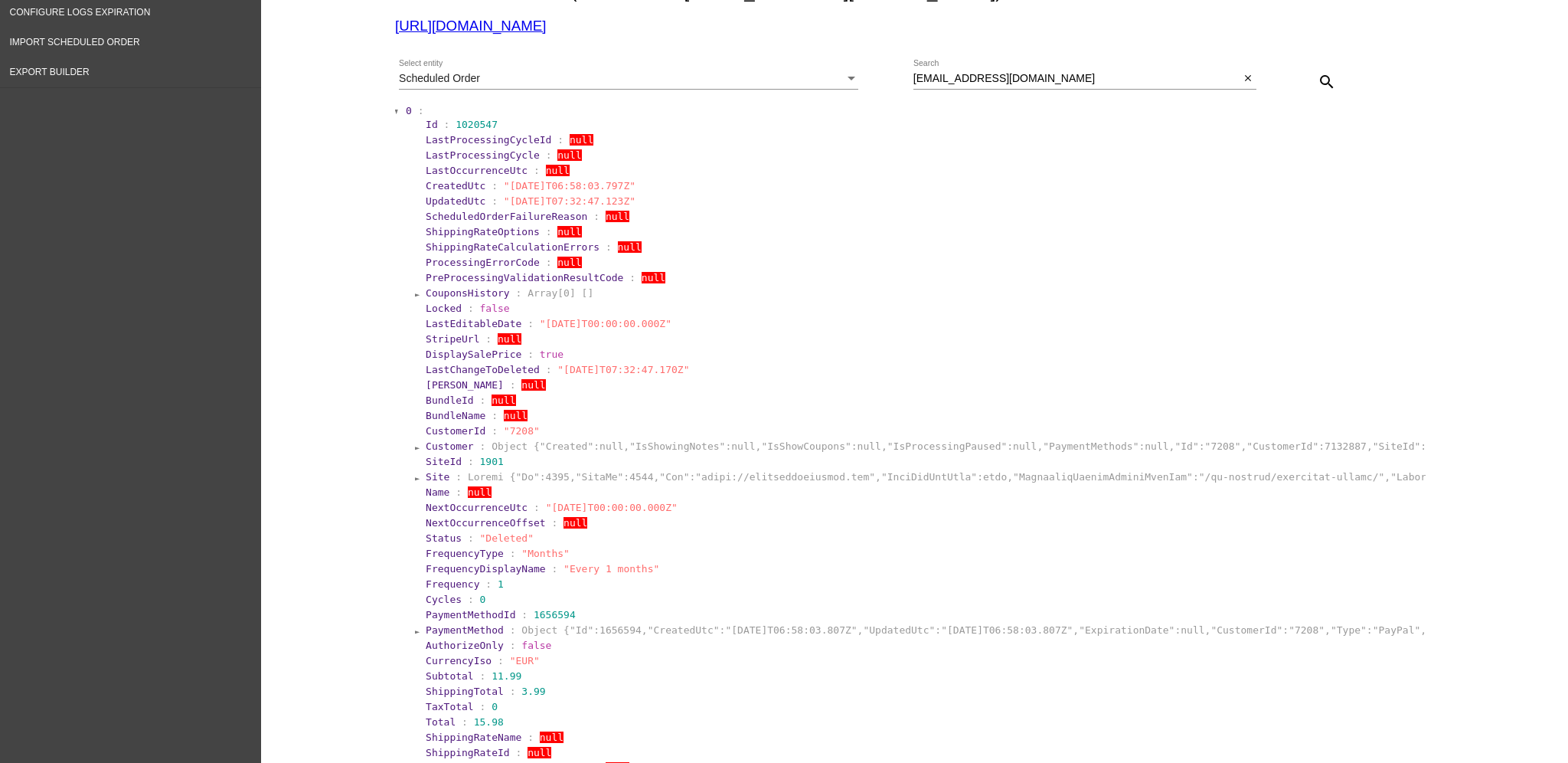
scroll to position [0, 0]
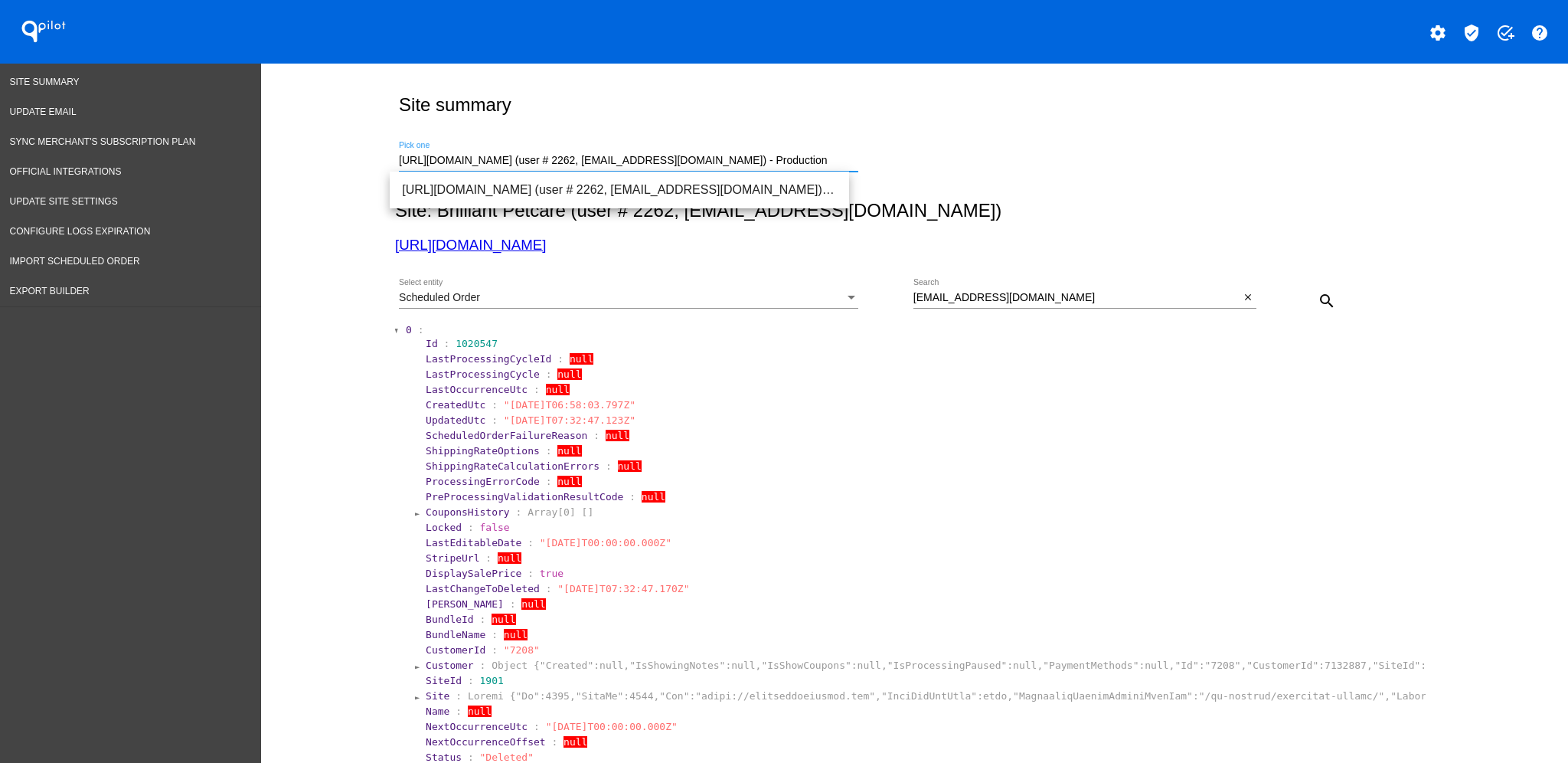
drag, startPoint x: 805, startPoint y: 162, endPoint x: 384, endPoint y: 157, distance: 421.0
drag, startPoint x: 433, startPoint y: 154, endPoint x: 386, endPoint y: 159, distance: 47.3
click at [395, 159] on div "[URL][DOMAIN_NAME] (user # 2262, [EMAIL_ADDRESS][DOMAIN_NAME]) - Production Pic…" at bounding box center [912, 157] width 1033 height 55
drag, startPoint x: 774, startPoint y: 163, endPoint x: 376, endPoint y: 161, distance: 398.0
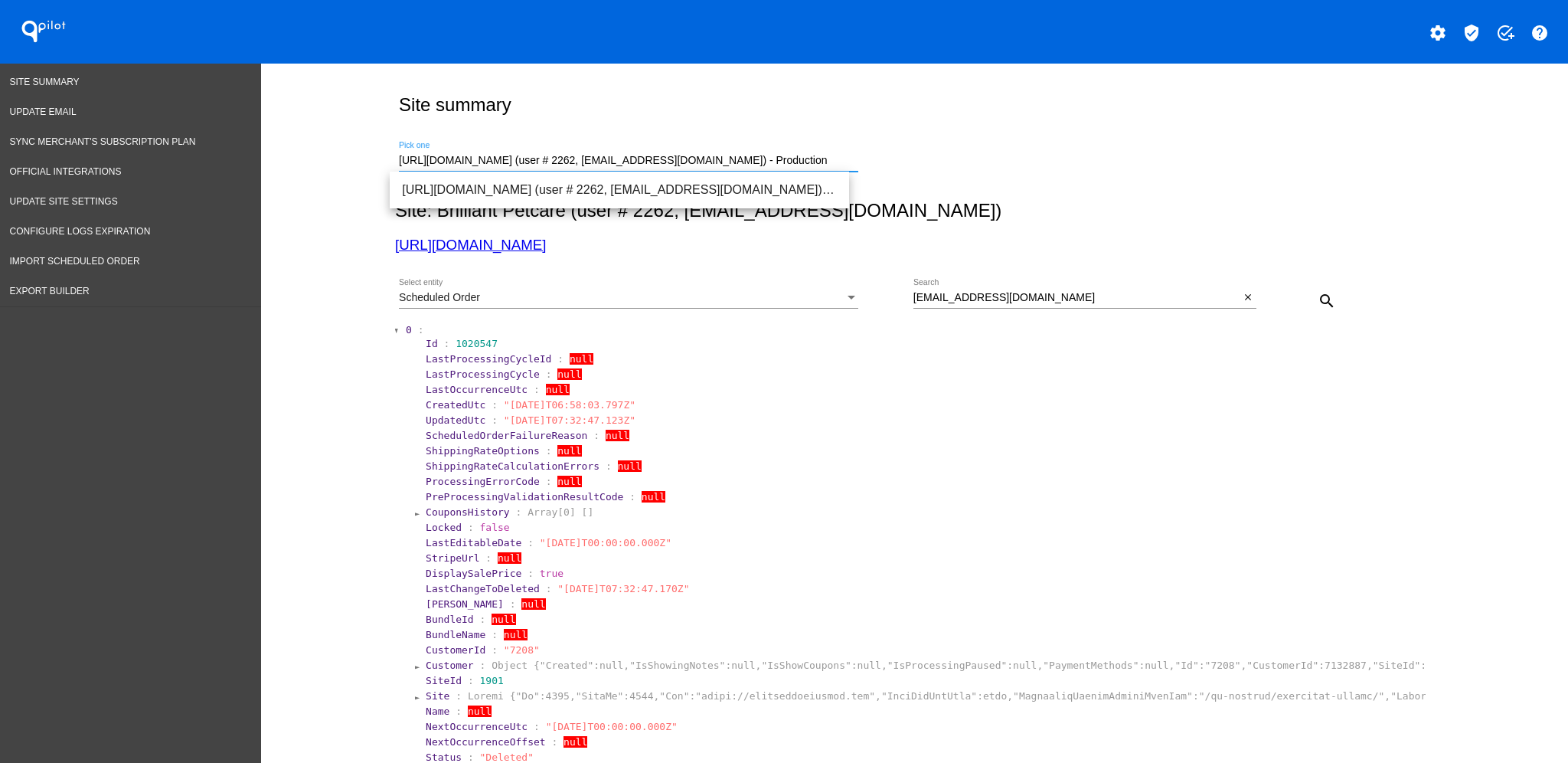
paste input "[DOMAIN_NAME][URL]"
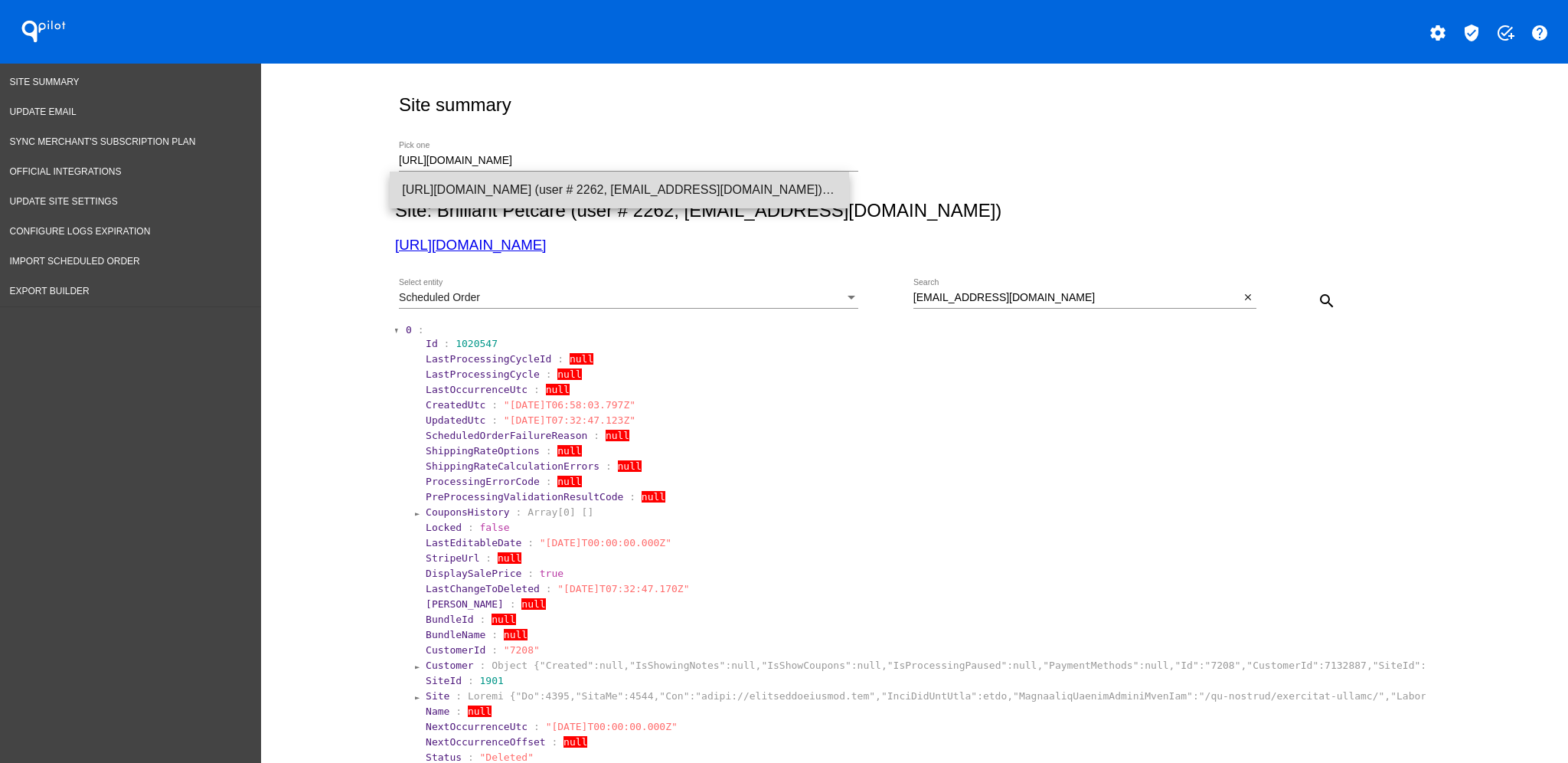
click at [764, 193] on span "[URL][DOMAIN_NAME] (user # 2262, [EMAIL_ADDRESS][DOMAIN_NAME]) - Test" at bounding box center [619, 190] width 435 height 36
type input "[URL][DOMAIN_NAME] (user # 2262, [EMAIL_ADDRESS][DOMAIN_NAME]) - Test"
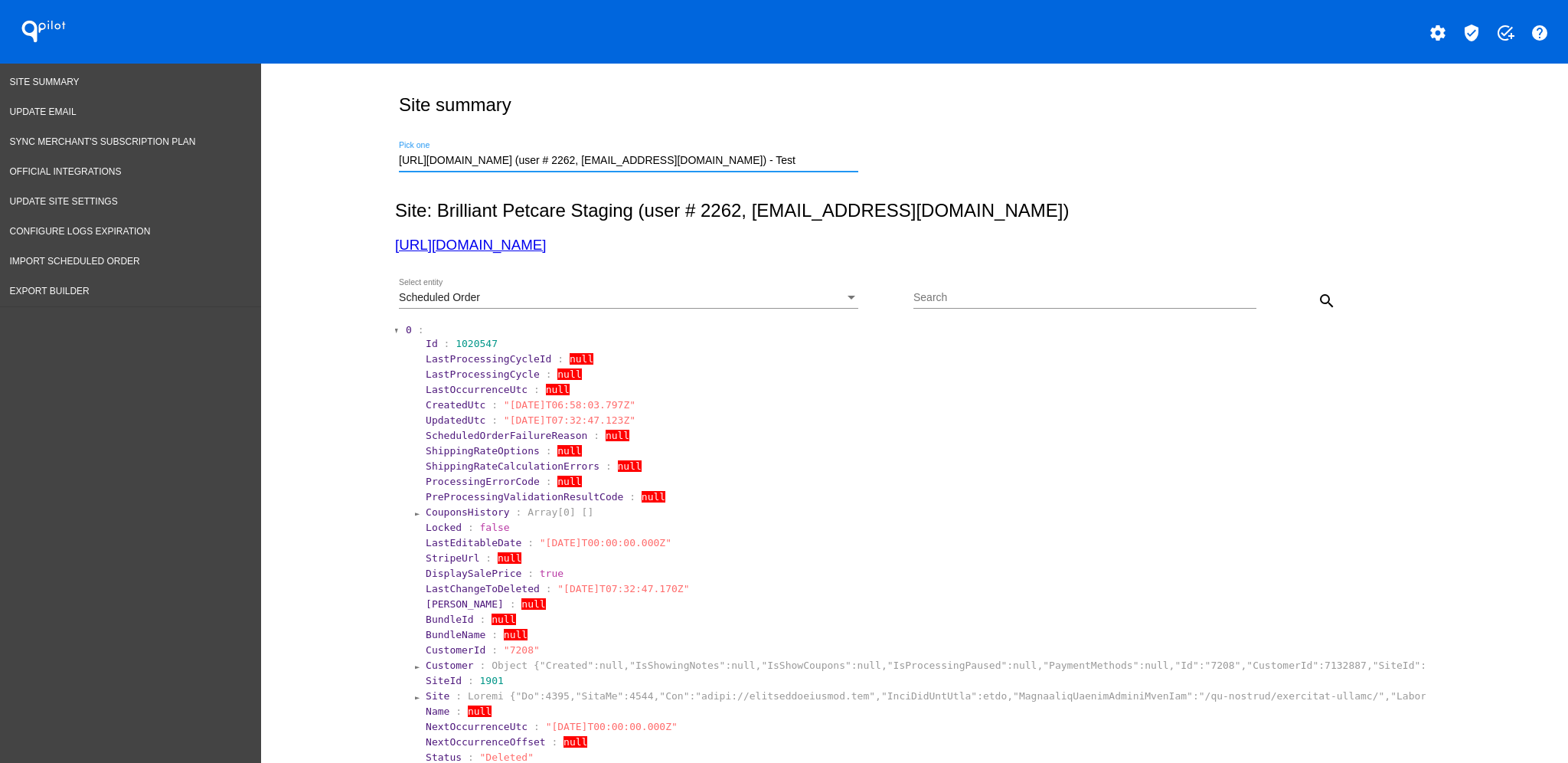
click at [1319, 301] on mat-icon "search" at bounding box center [1326, 300] width 18 height 18
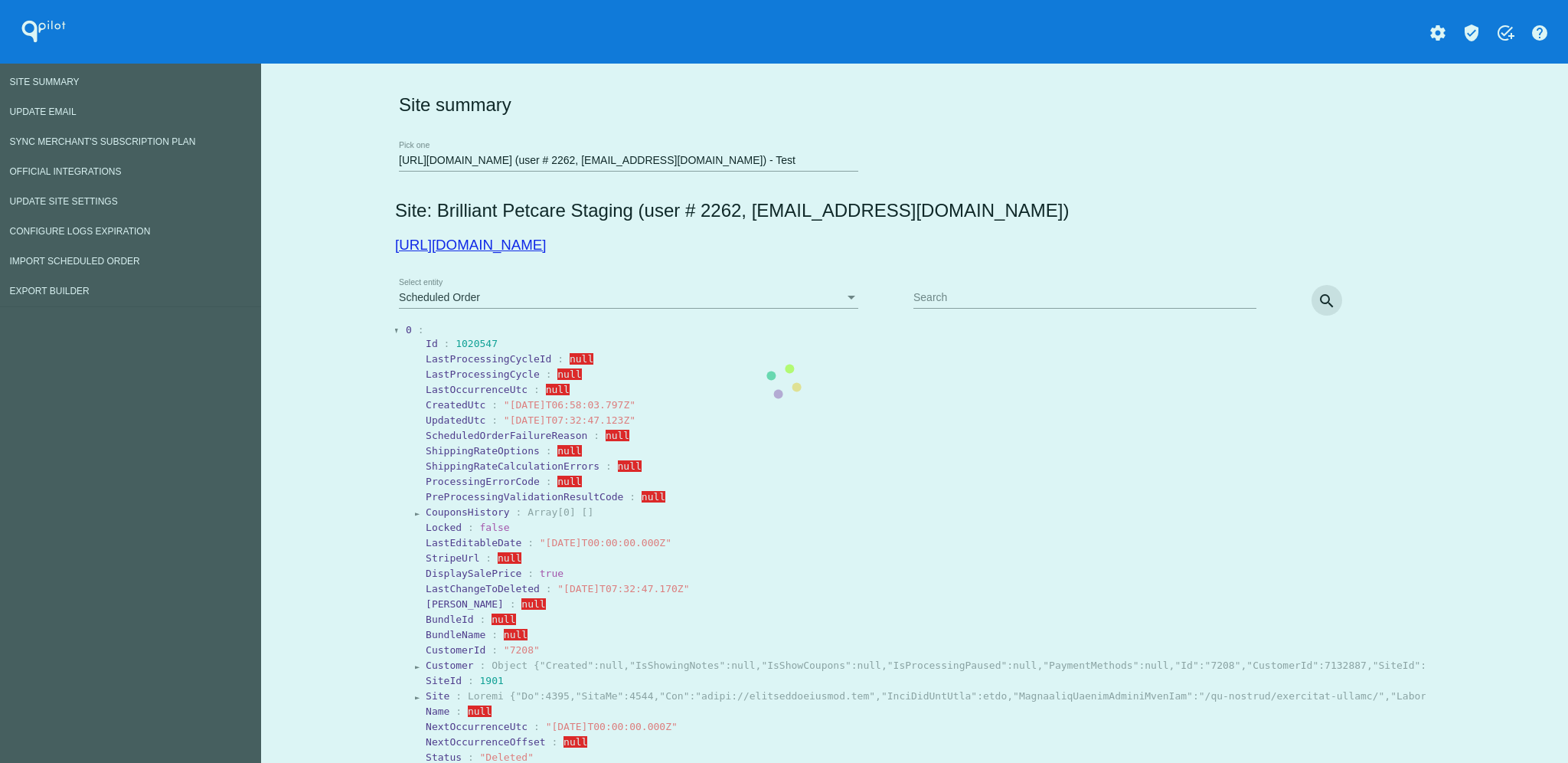
scroll to position [0, 0]
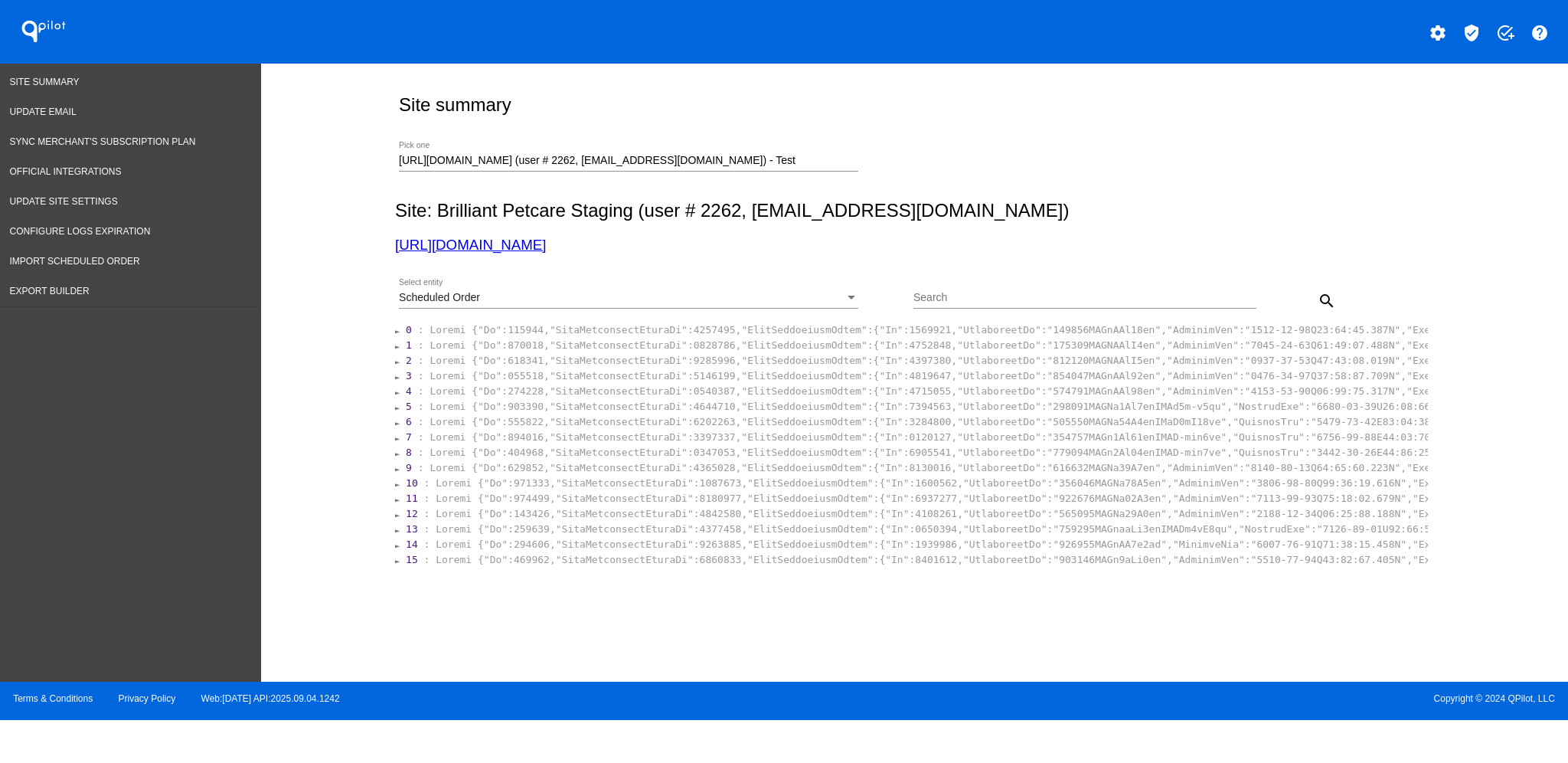
click at [651, 294] on div "Scheduled Order" at bounding box center [622, 298] width 445 height 12
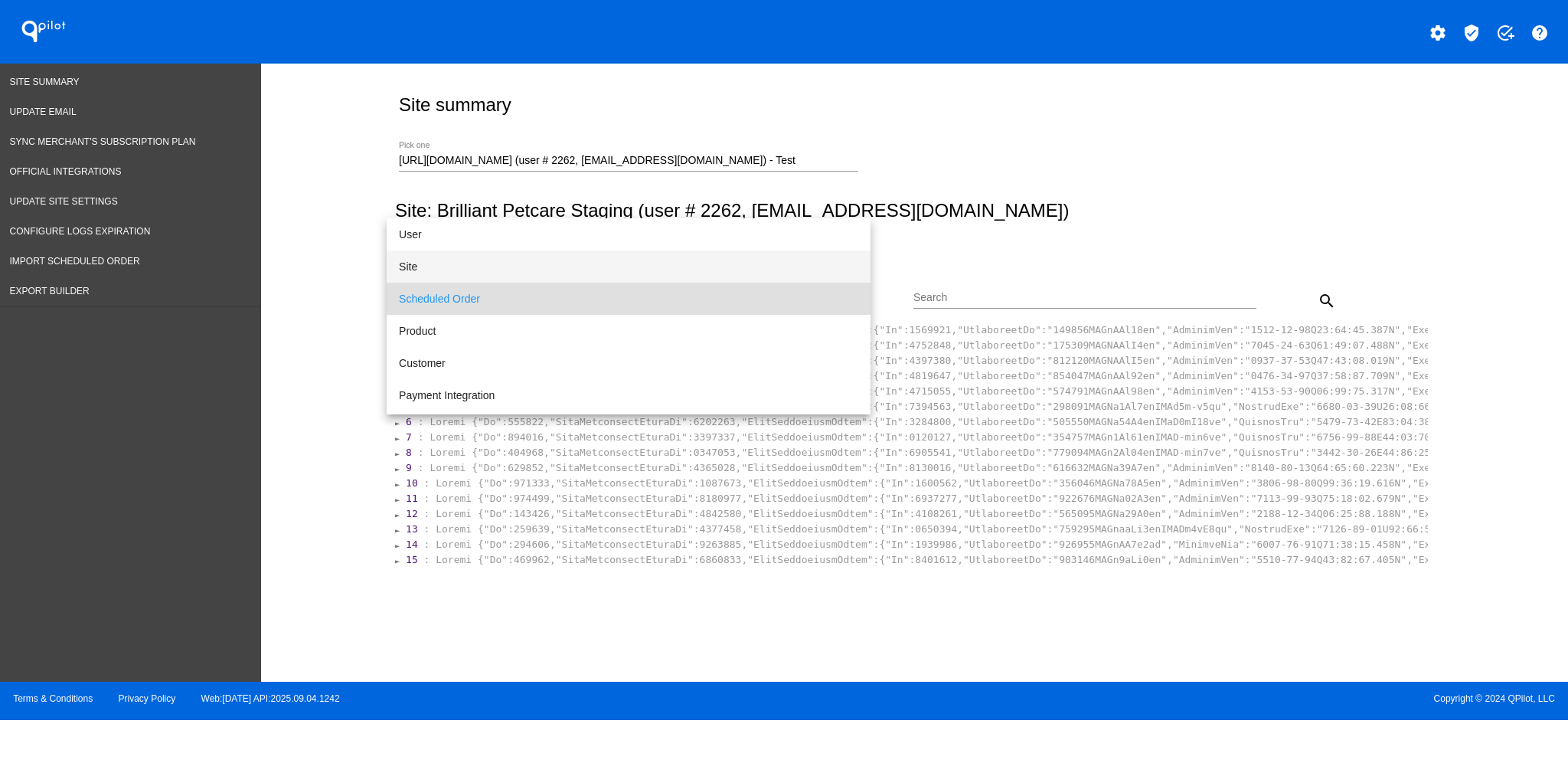
click at [644, 267] on span "Site" at bounding box center [629, 267] width 460 height 33
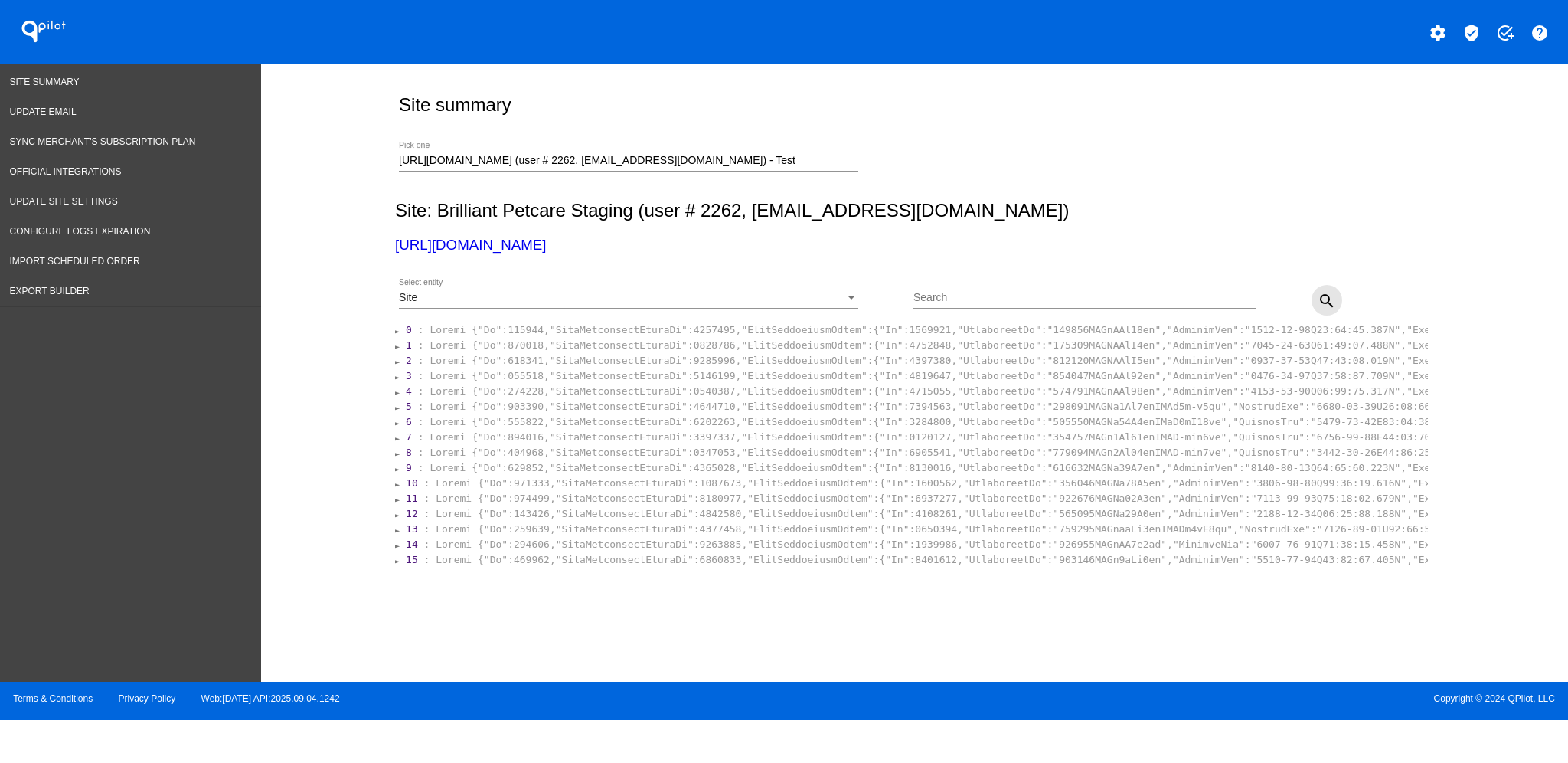
click at [1332, 298] on mat-icon "search" at bounding box center [1326, 300] width 18 height 18
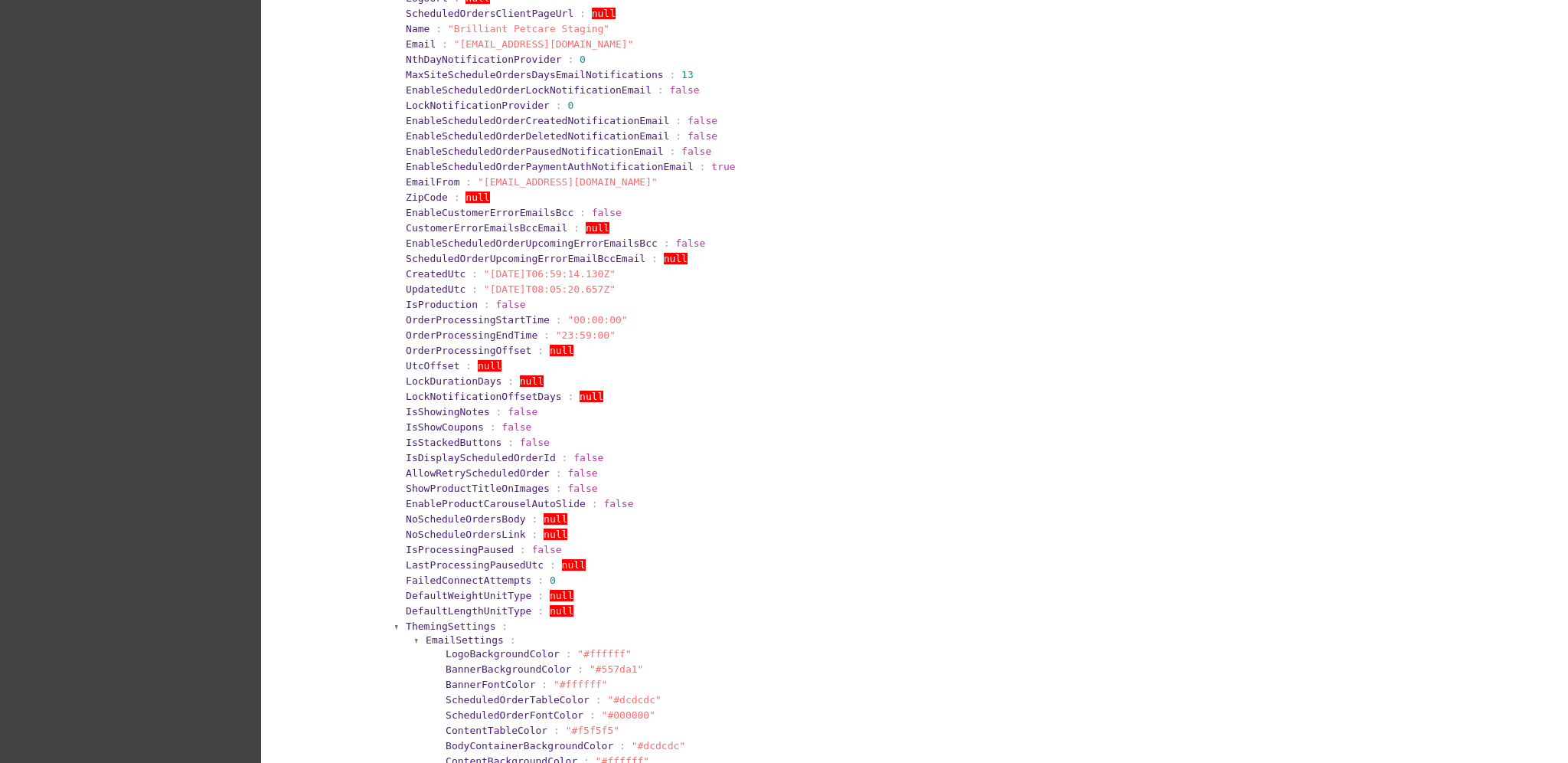
scroll to position [817, 0]
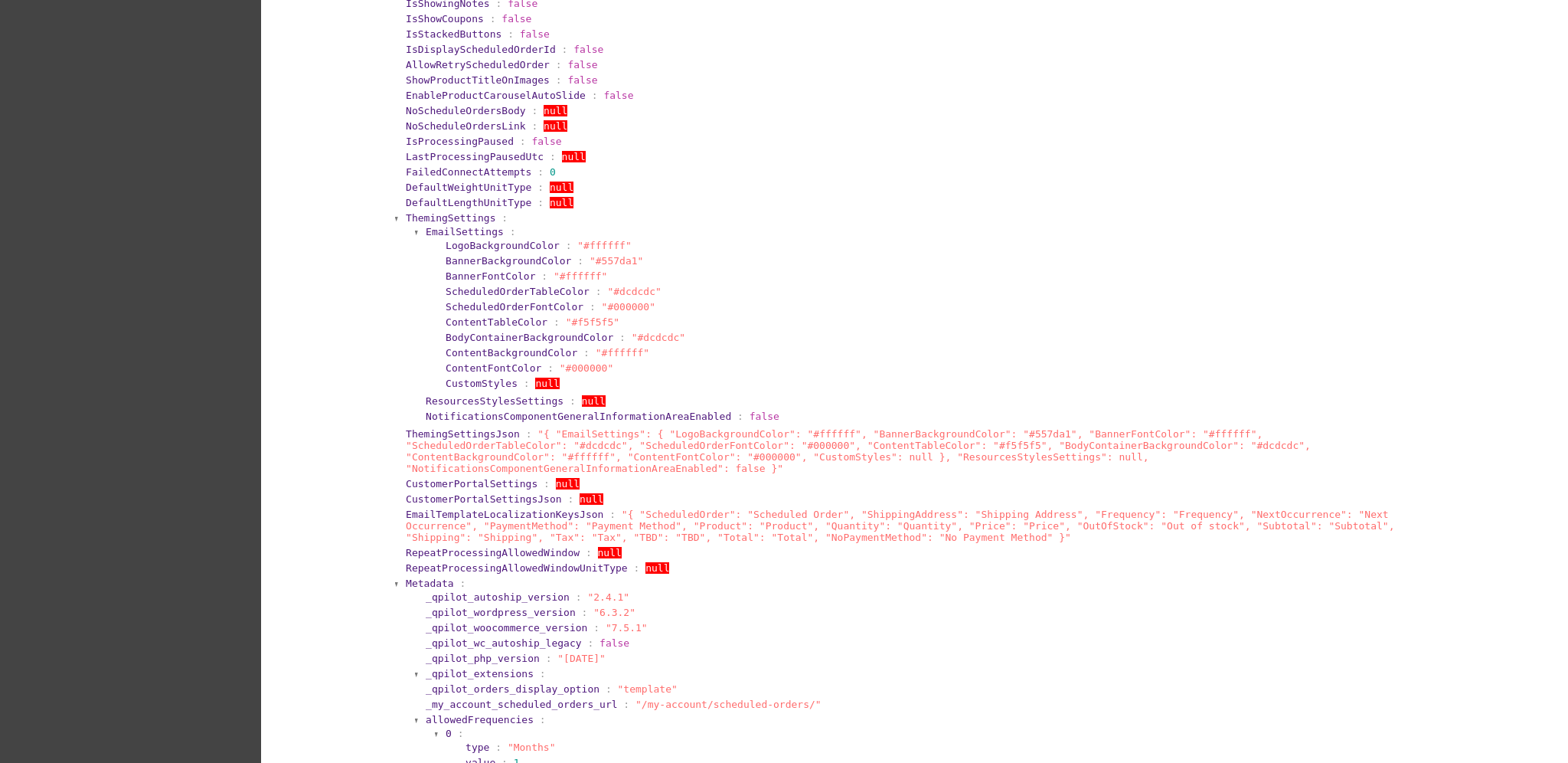
click at [462, 212] on span "ThemingSettings" at bounding box center [450, 218] width 89 height 12
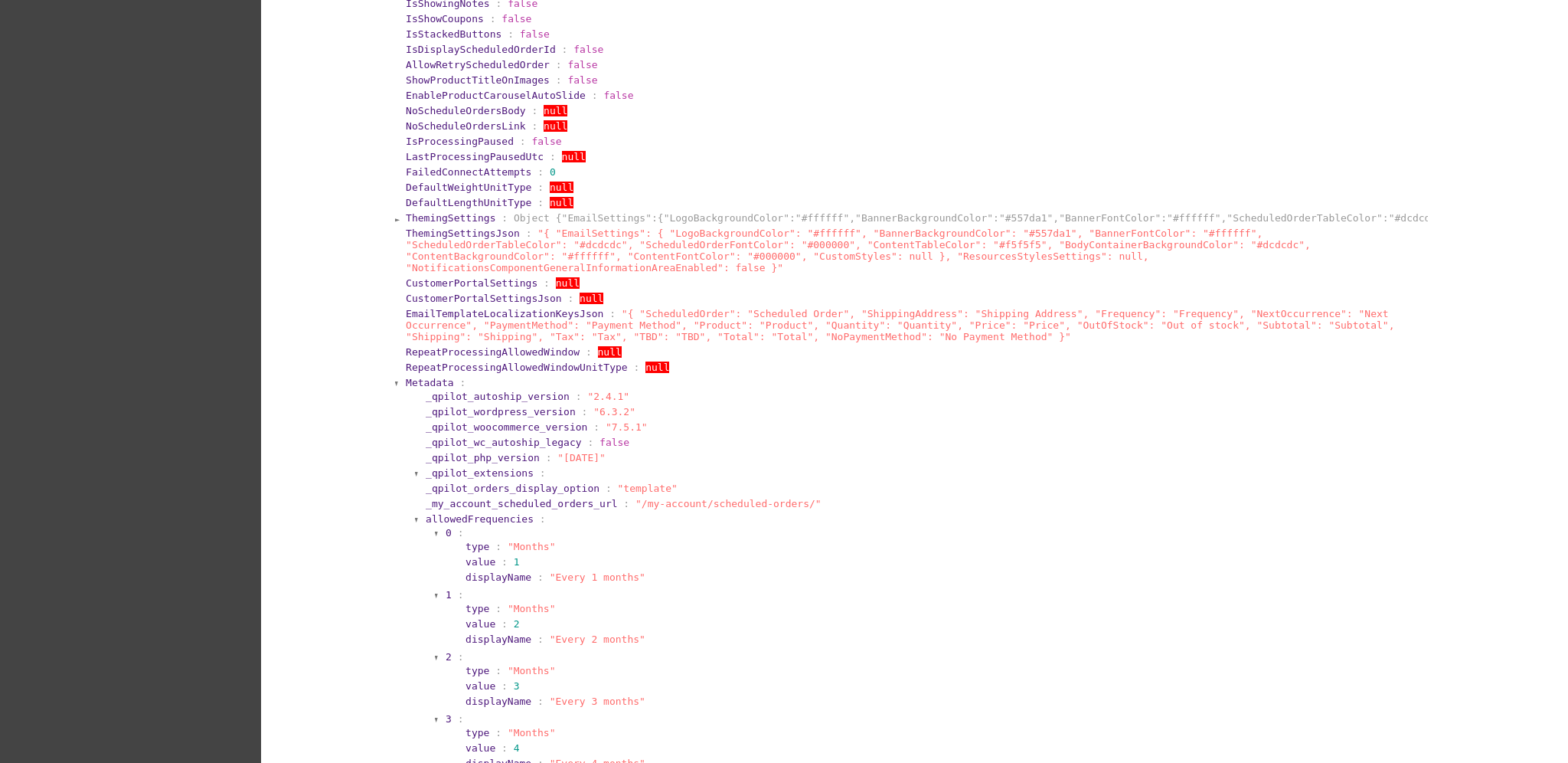
click at [418, 377] on span "Metadata" at bounding box center [430, 383] width 48 height 12
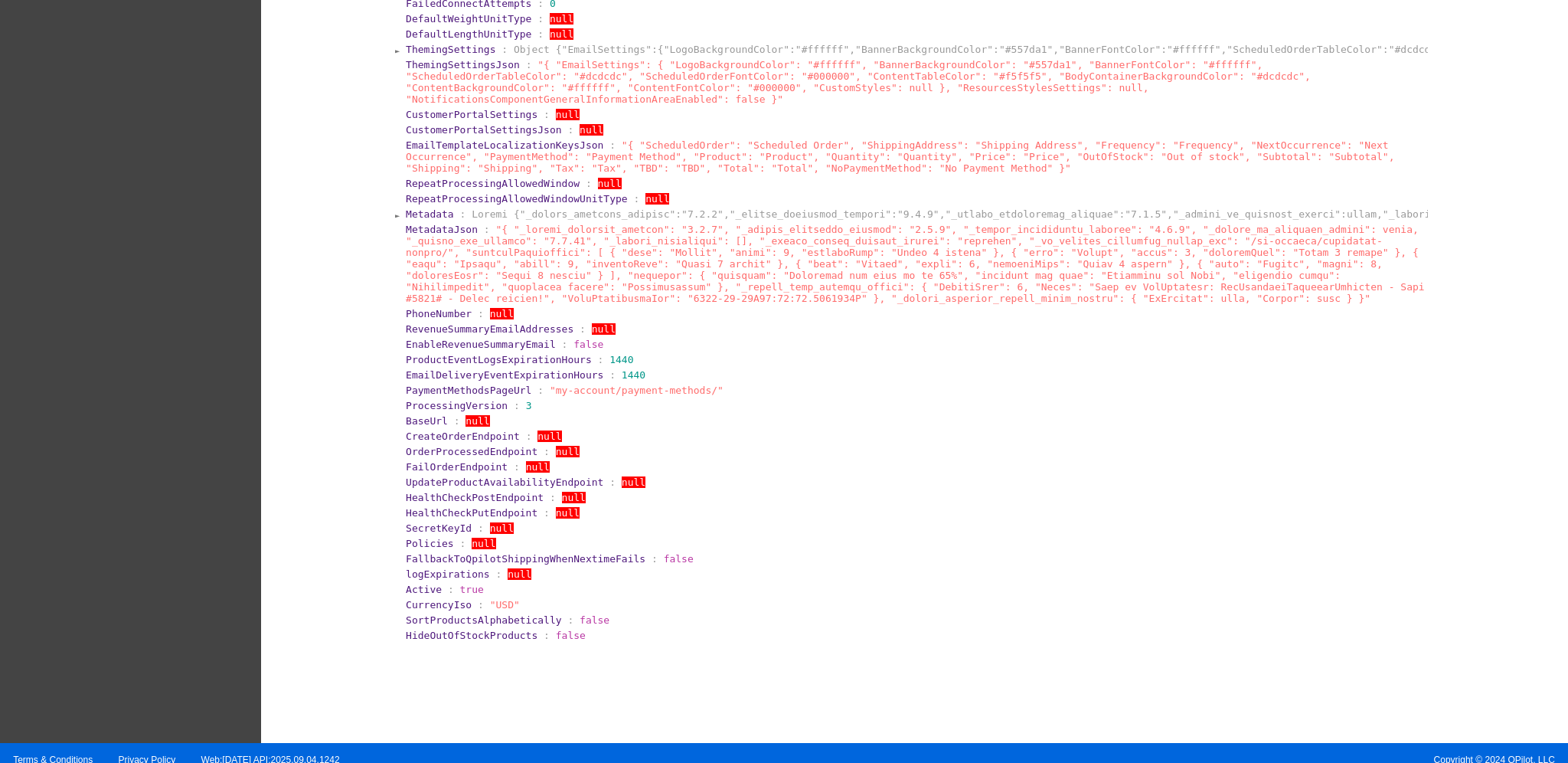
scroll to position [988, 0]
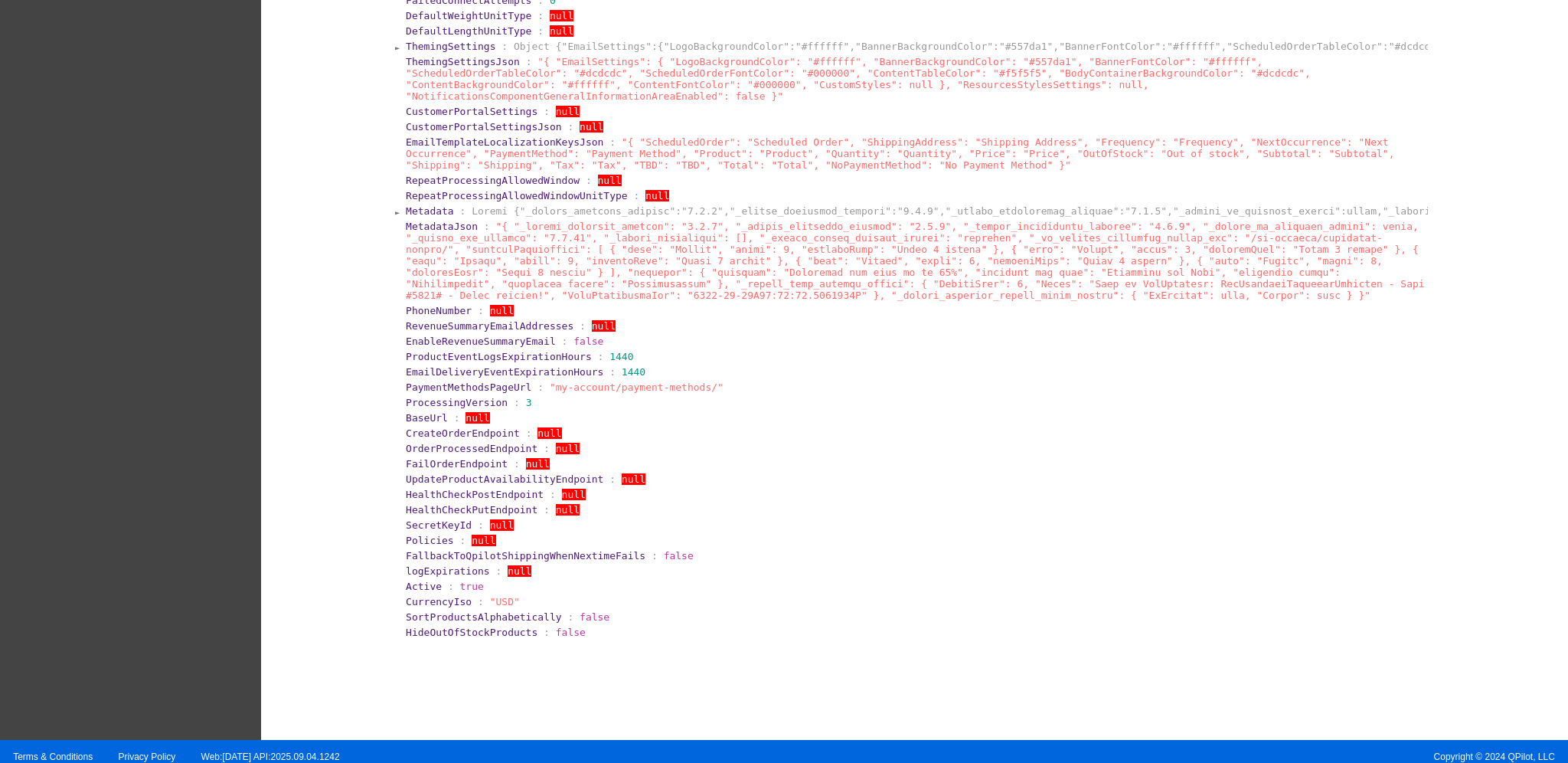
click at [423, 205] on span "Metadata" at bounding box center [430, 211] width 48 height 12
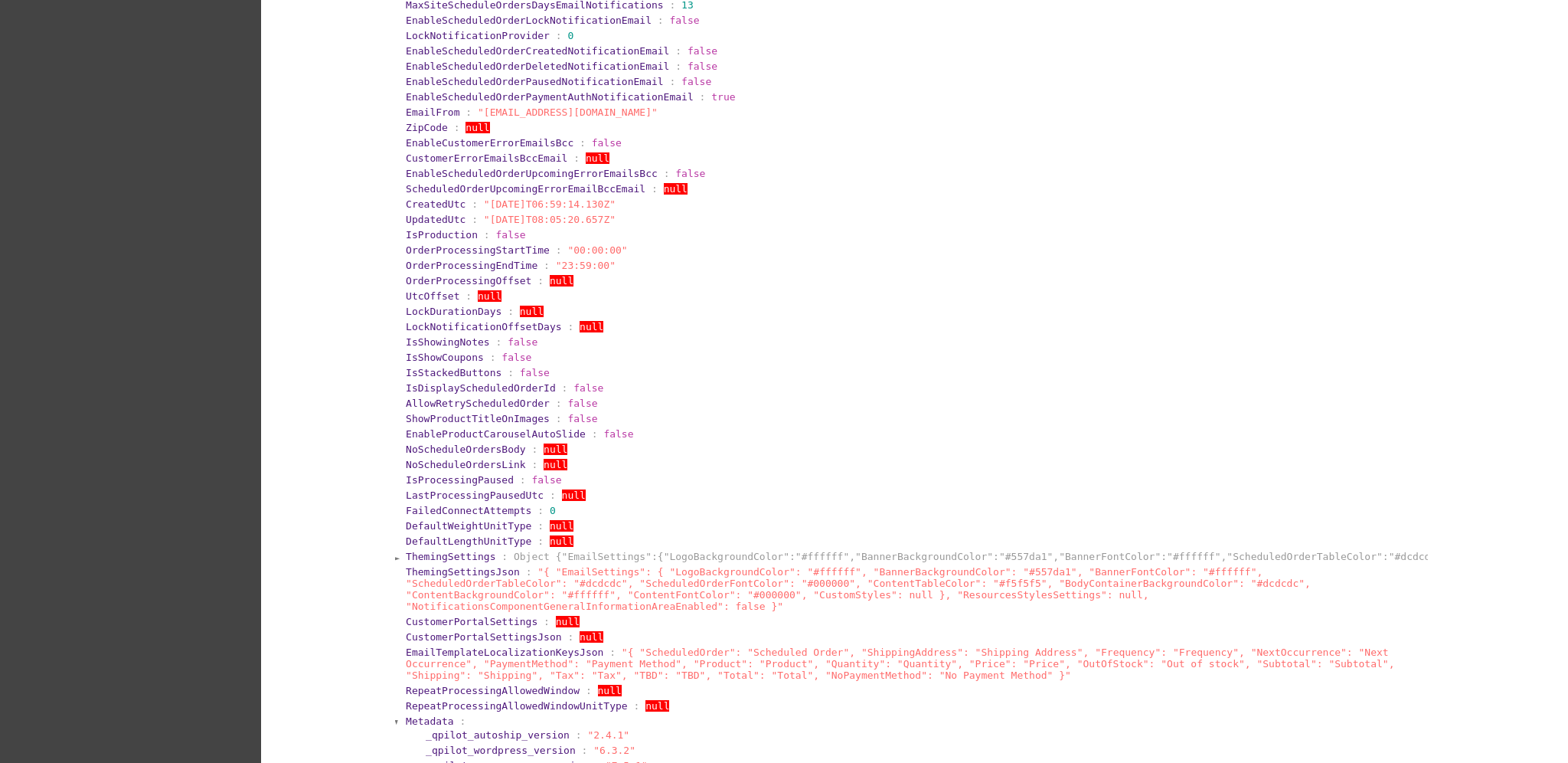
scroll to position [172, 0]
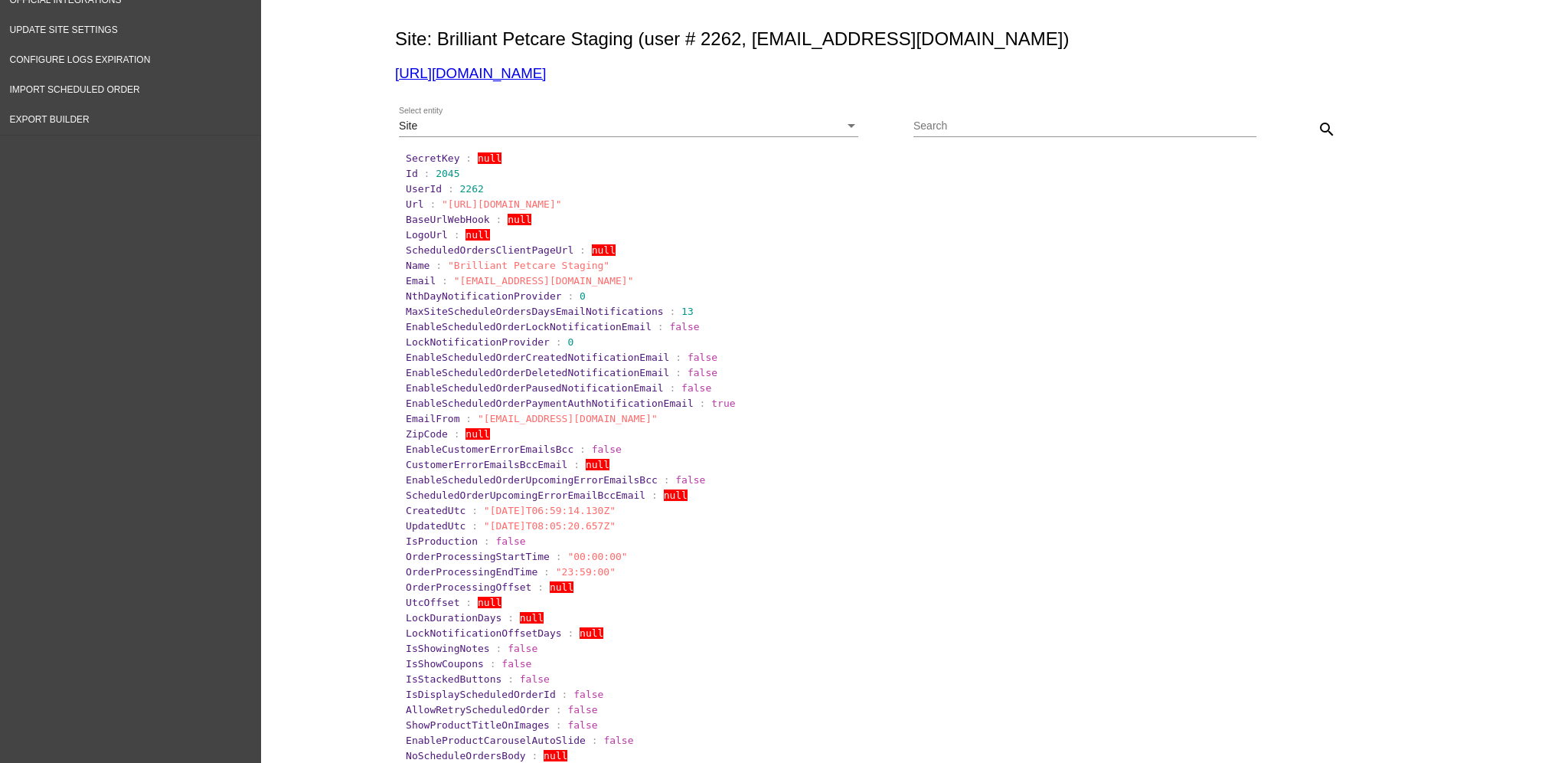
drag, startPoint x: 854, startPoint y: 515, endPoint x: 787, endPoint y: 357, distance: 171.6
click at [787, 357] on section "EnableScheduledOrderCreatedNotificationEmail : false" at bounding box center [915, 357] width 1020 height 12
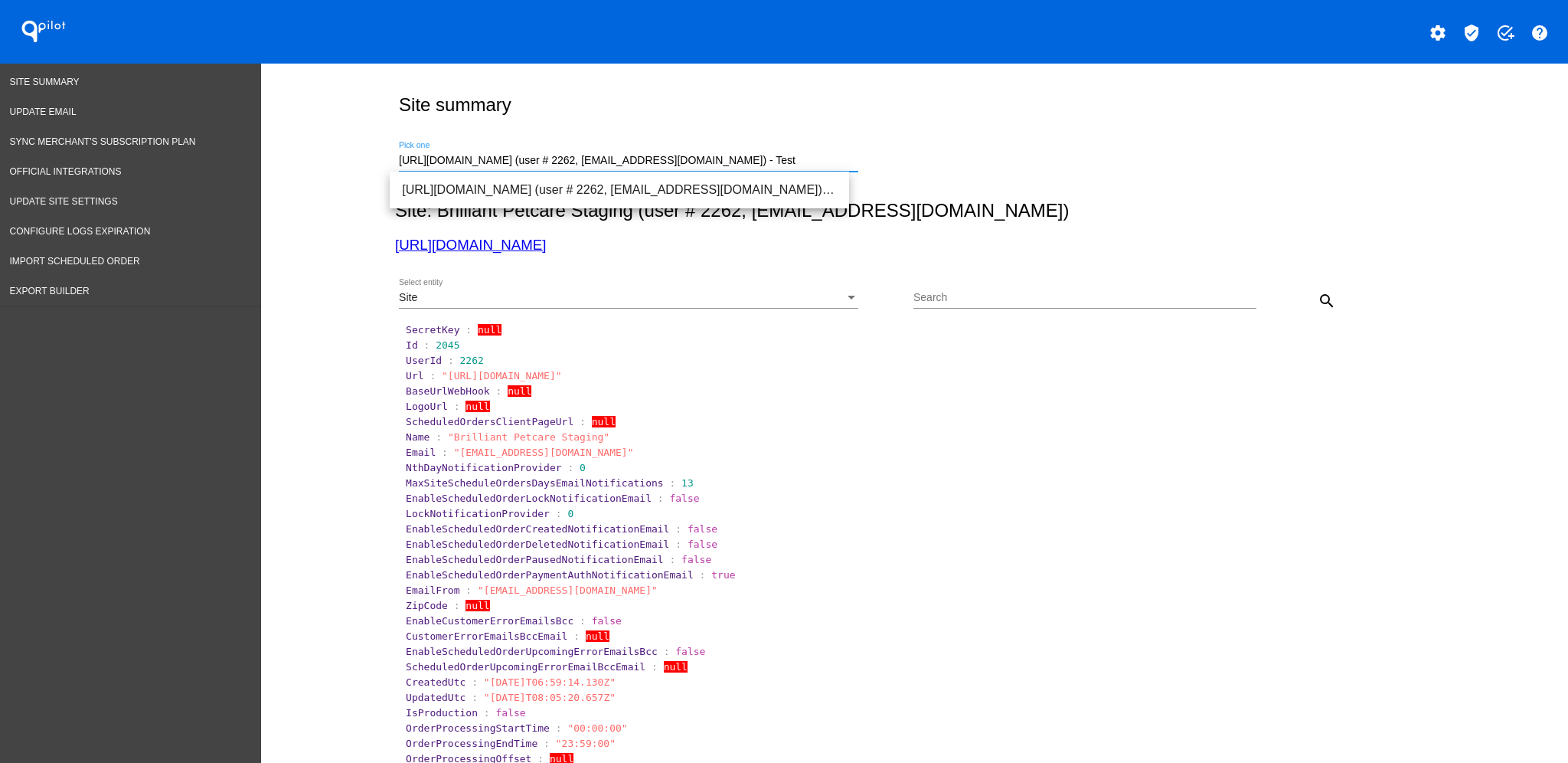
scroll to position [0, 52]
drag, startPoint x: 392, startPoint y: 157, endPoint x: 1025, endPoint y: 165, distance: 633.1
click at [1025, 165] on div "[URL][DOMAIN_NAME] (user # 2262, [EMAIL_ADDRESS][DOMAIN_NAME]) - Test Pick one" at bounding box center [912, 157] width 1033 height 55
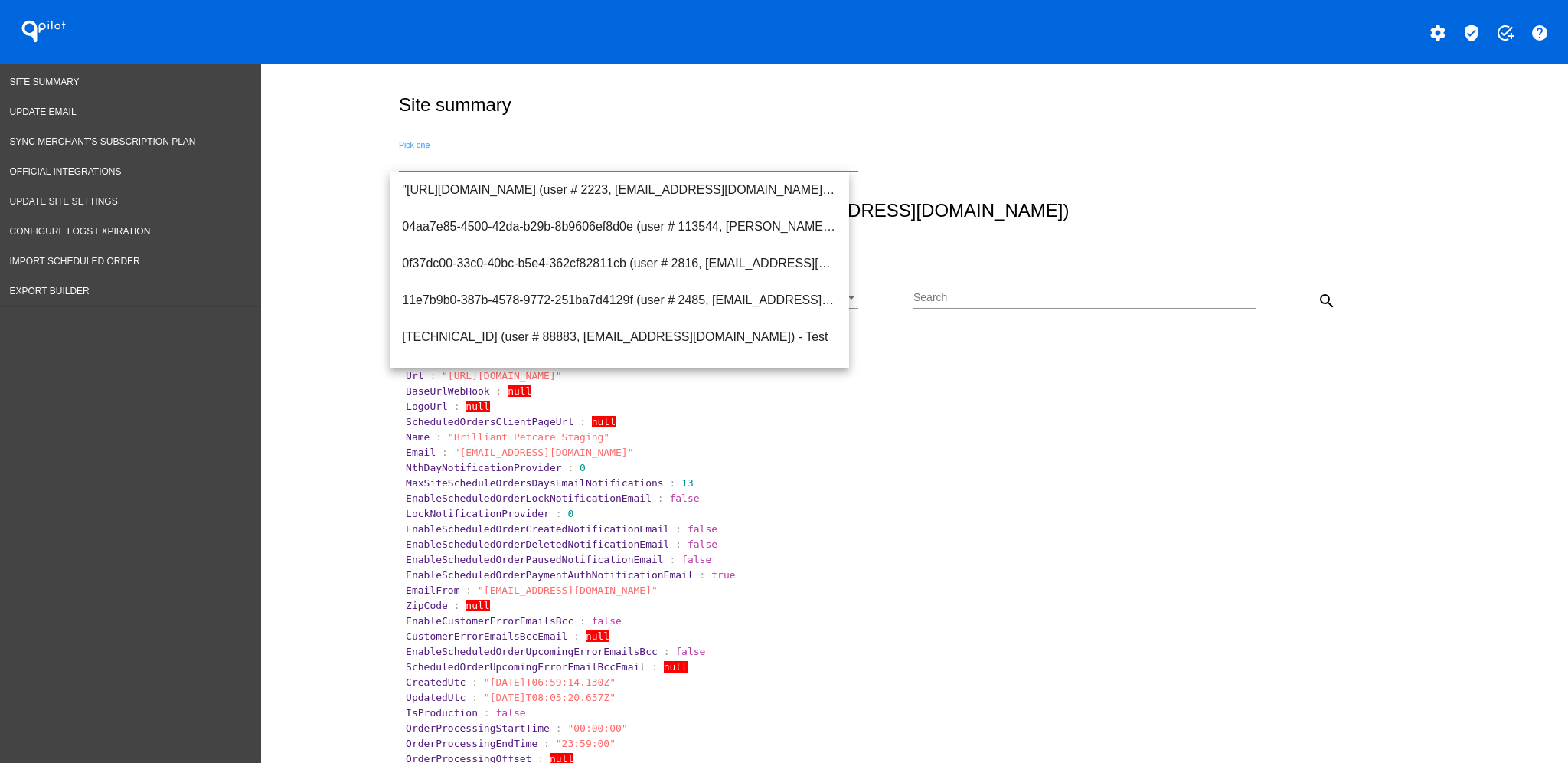
scroll to position [0, 0]
type input "h"
type input "s"
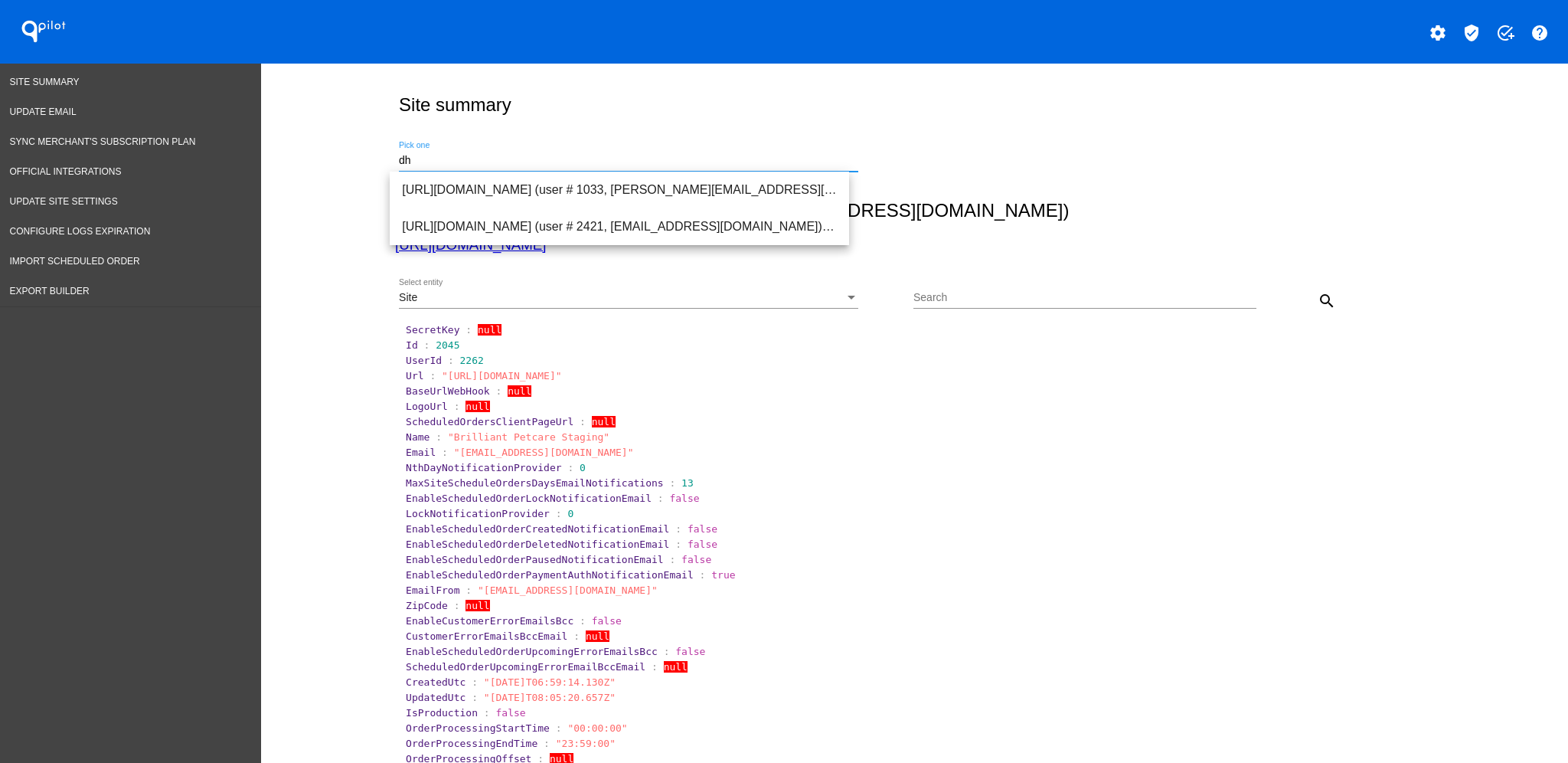
type input "d"
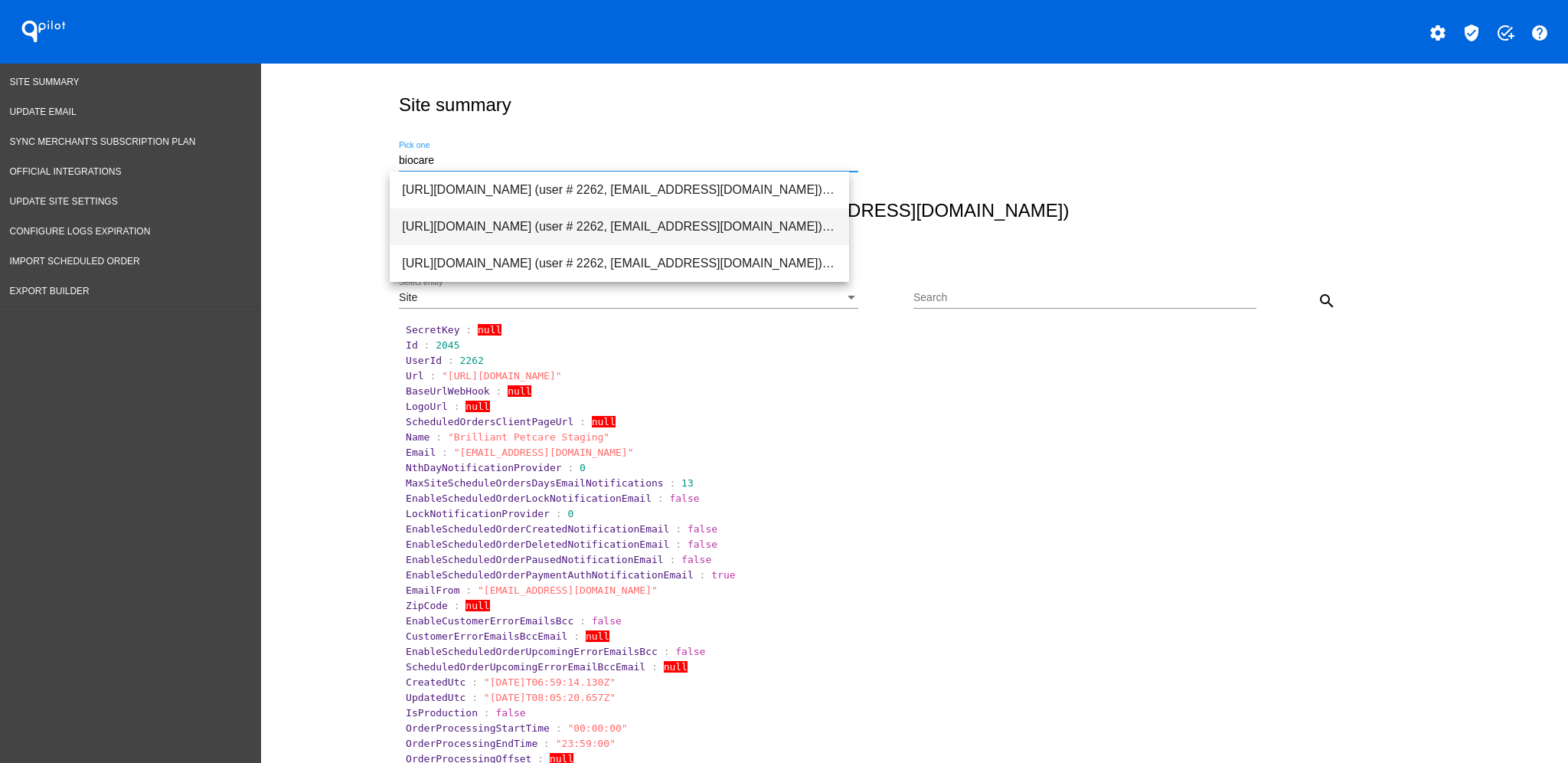
click at [605, 232] on span "[URL][DOMAIN_NAME] (user # 2262, [EMAIL_ADDRESS][DOMAIN_NAME]) - Test" at bounding box center [619, 227] width 435 height 36
type input "[URL][DOMAIN_NAME] (user # 2262, [EMAIL_ADDRESS][DOMAIN_NAME]) - Test"
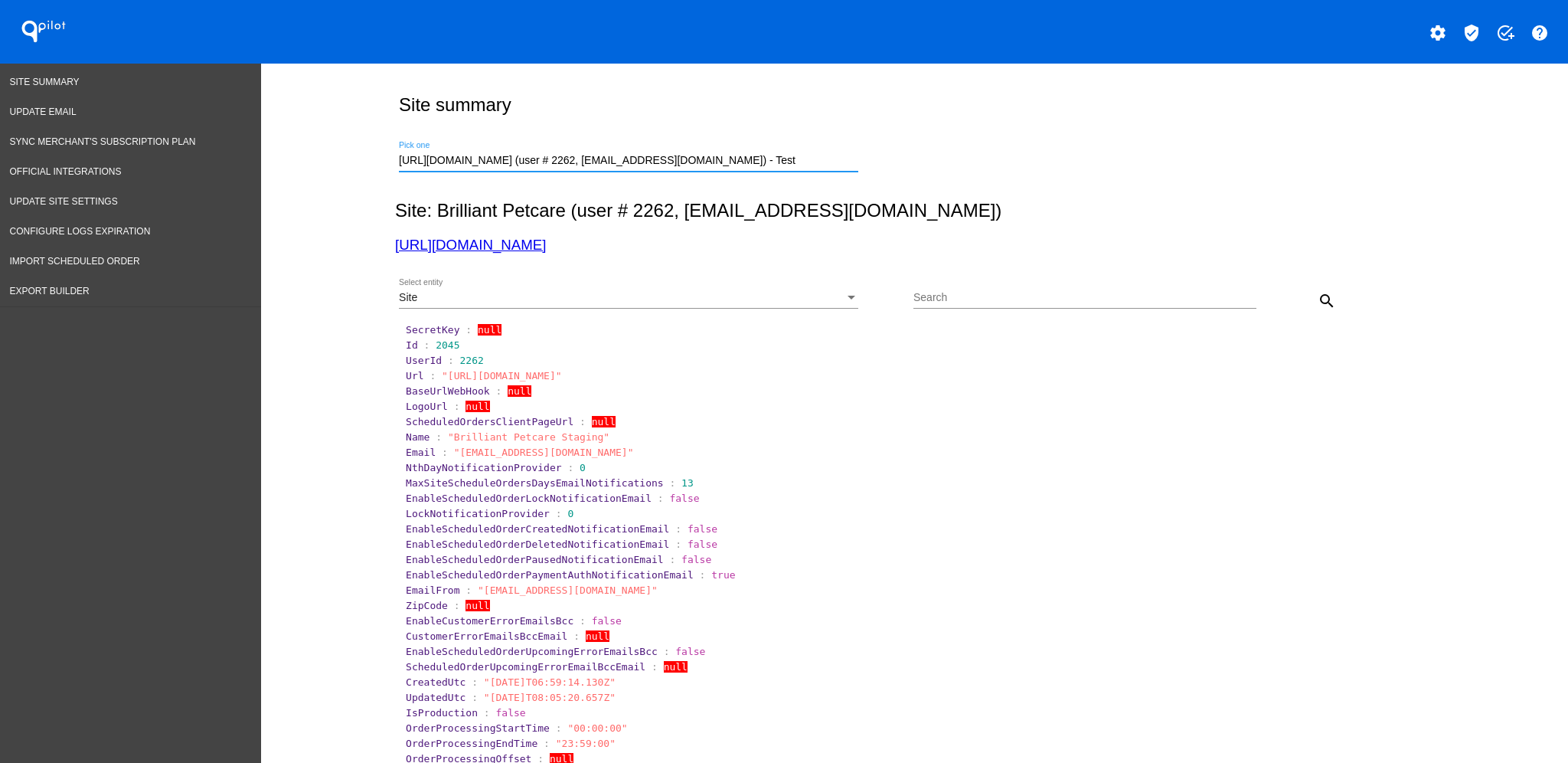
scroll to position [0, 49]
click at [1318, 307] on mat-icon "search" at bounding box center [1326, 300] width 18 height 18
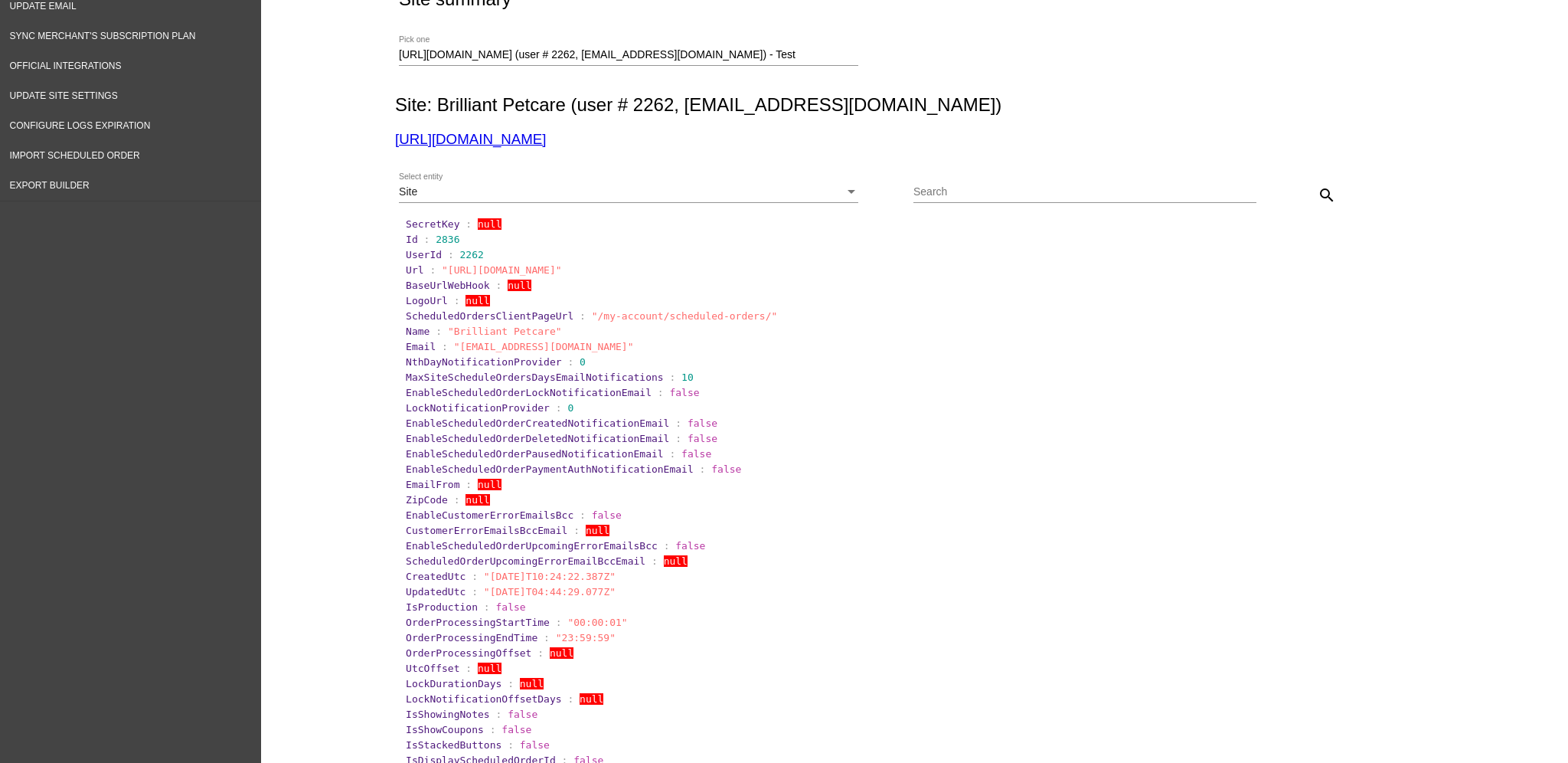
scroll to position [102, 0]
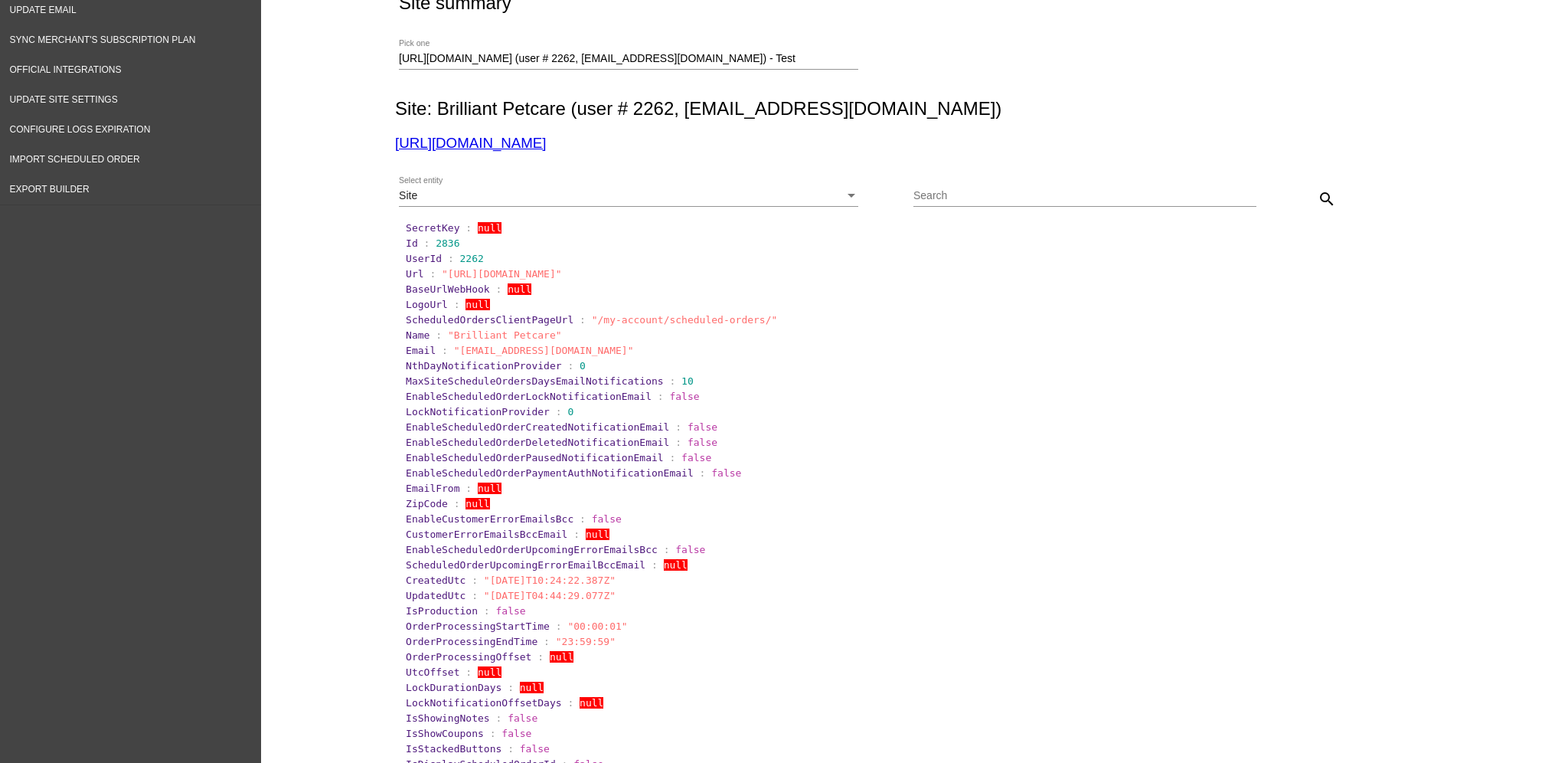
drag, startPoint x: 1069, startPoint y: 195, endPoint x: 945, endPoint y: 196, distance: 124.0
click at [1069, 195] on input "Search" at bounding box center [1084, 196] width 343 height 12
click at [852, 198] on div "Site Select entity" at bounding box center [656, 198] width 514 height 43
